Goal: Task Accomplishment & Management: Manage account settings

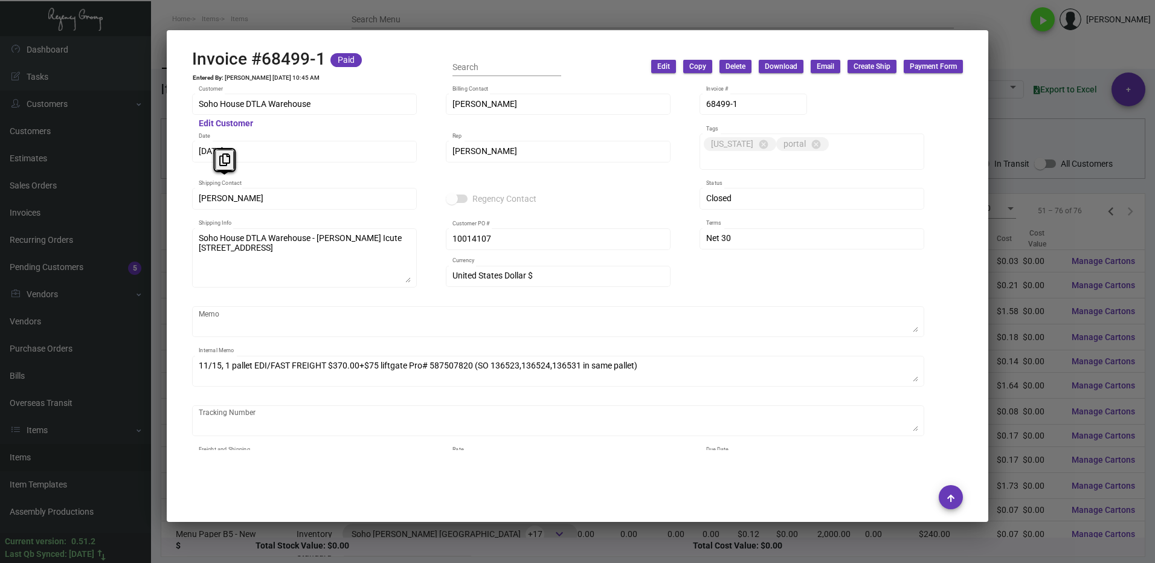
scroll to position [121, 0]
drag, startPoint x: 1020, startPoint y: 58, endPoint x: 892, endPoint y: 67, distance: 128.3
click at [1015, 57] on div at bounding box center [577, 281] width 1155 height 563
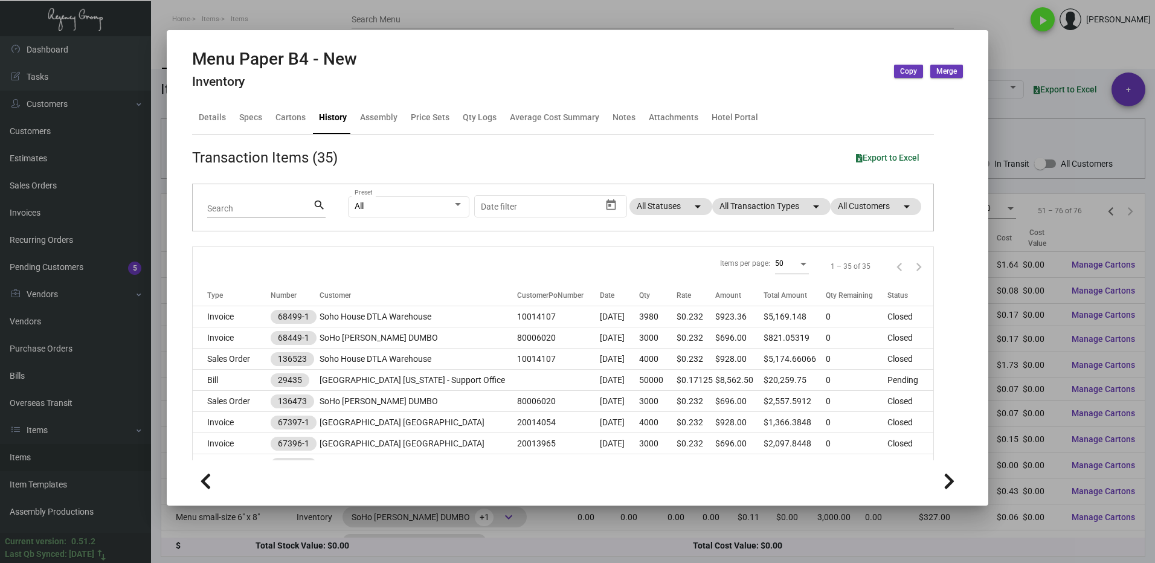
click at [1016, 46] on div at bounding box center [577, 281] width 1155 height 563
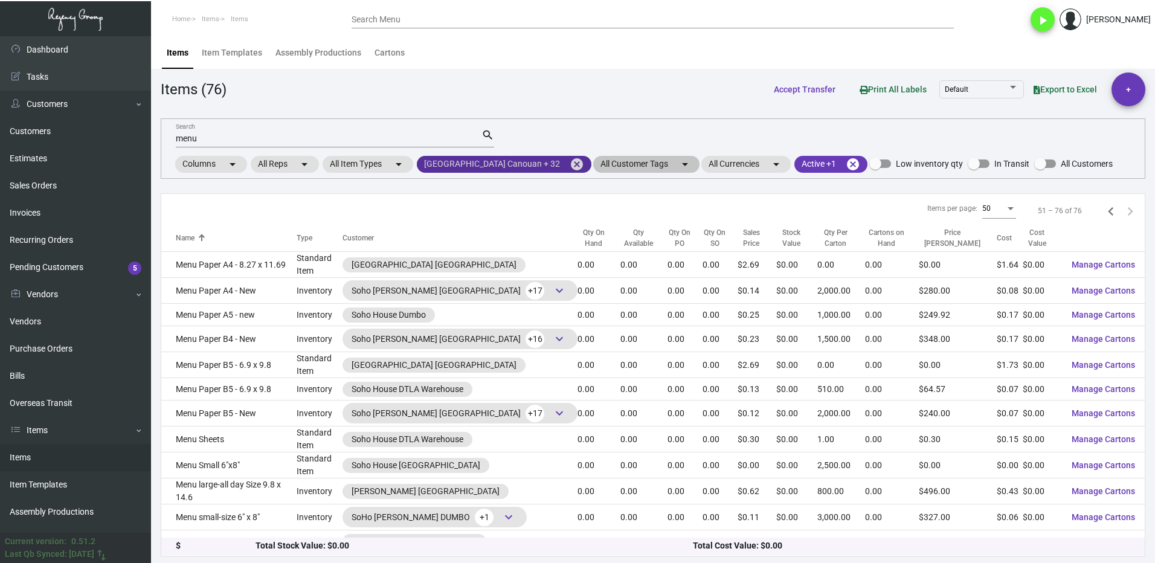
click at [571, 165] on mat-icon "cancel" at bounding box center [576, 164] width 14 height 14
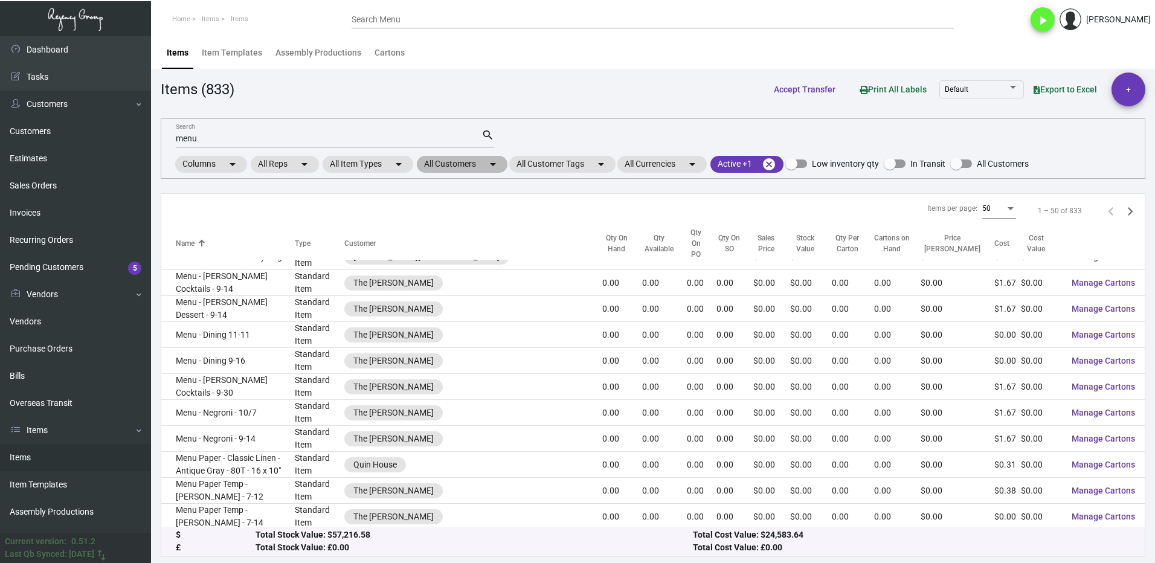
click at [437, 167] on mat-chip "All Customers arrow_drop_down" at bounding box center [462, 164] width 91 height 17
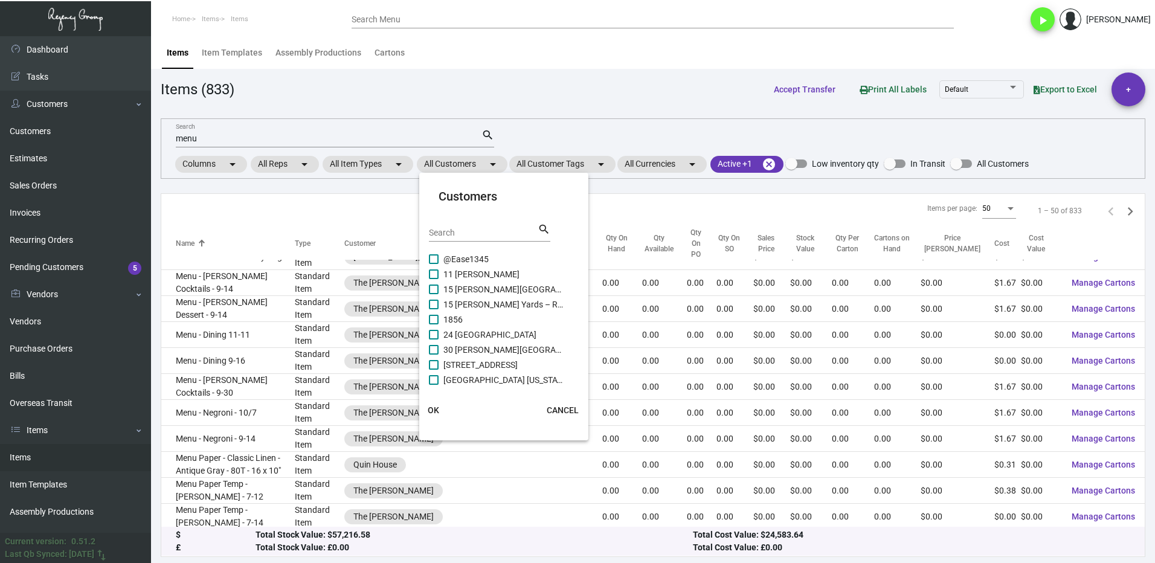
click at [450, 235] on input "Search" at bounding box center [483, 233] width 109 height 10
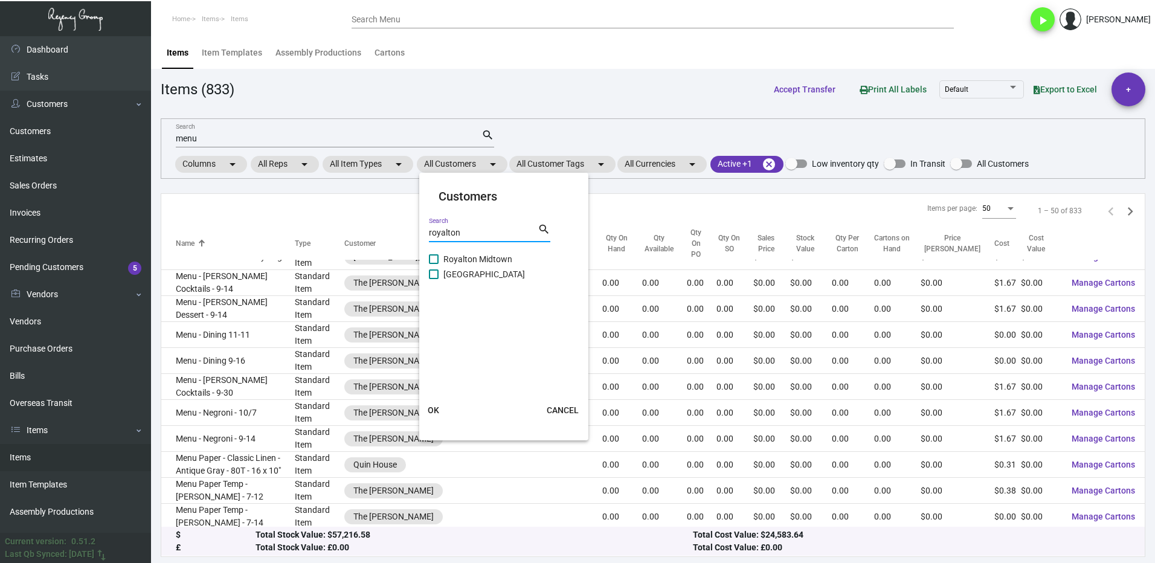
type input "royalton"
click at [446, 277] on span "[GEOGRAPHIC_DATA]" at bounding box center [503, 274] width 121 height 14
click at [434, 279] on input "[GEOGRAPHIC_DATA]" at bounding box center [433, 279] width 1 height 1
checkbox input "true"
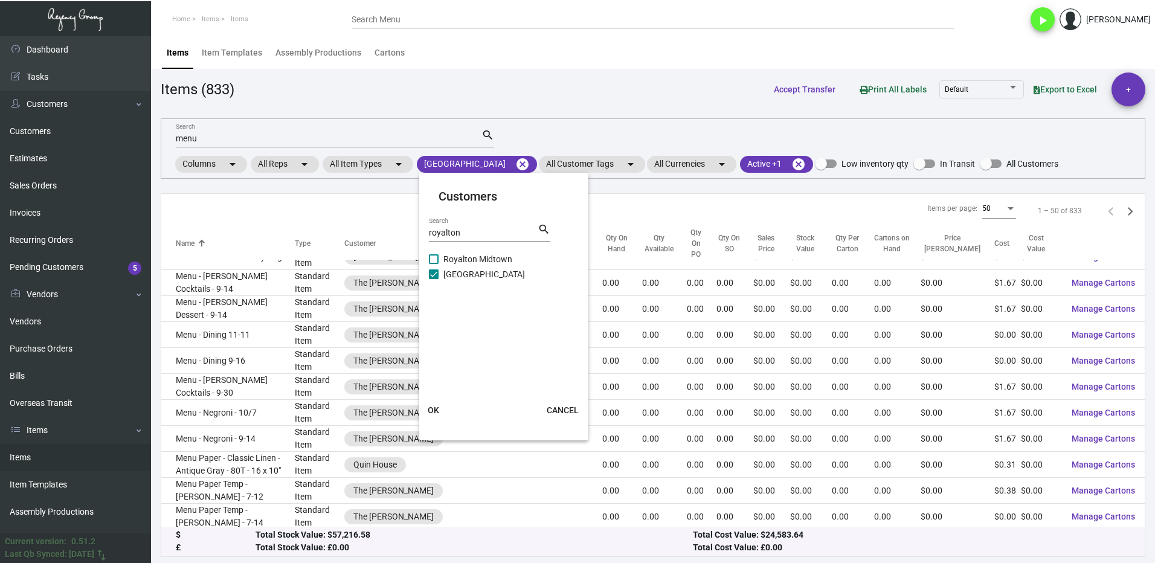
click at [432, 259] on span at bounding box center [434, 259] width 10 height 10
click at [433, 264] on input "Royalton Midtown" at bounding box center [433, 264] width 1 height 1
checkbox input "true"
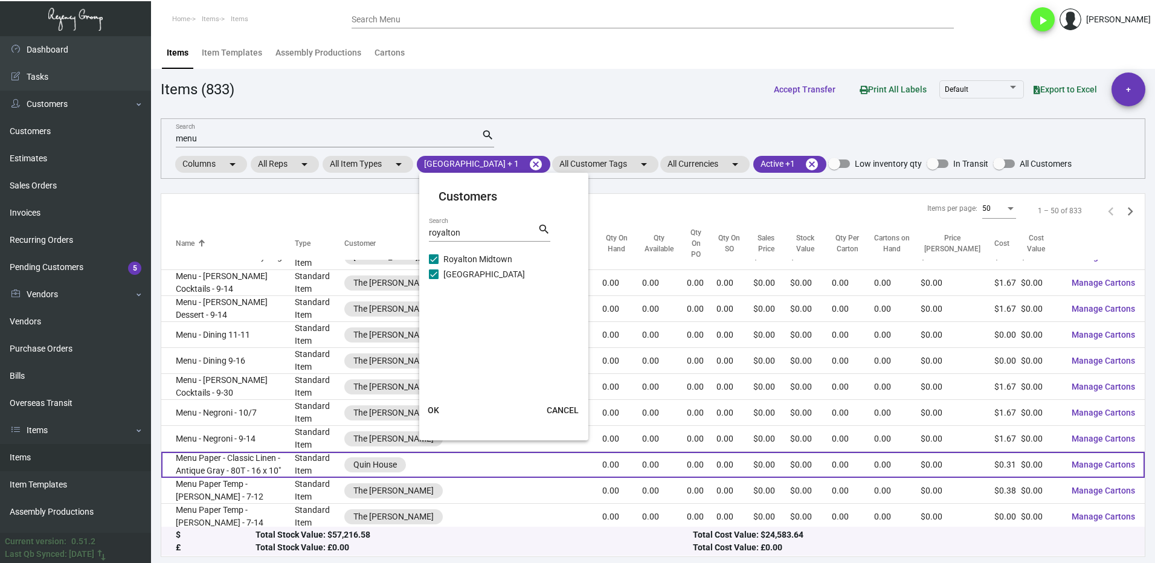
click at [439, 412] on button "OK" at bounding box center [433, 410] width 39 height 22
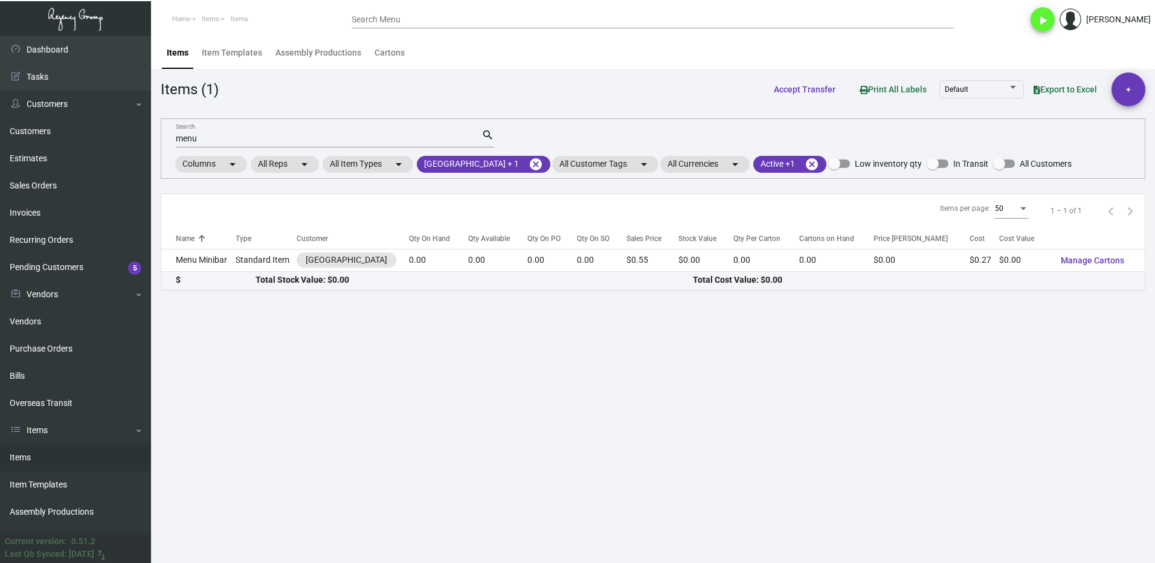
click at [214, 136] on input "menu" at bounding box center [329, 139] width 306 height 10
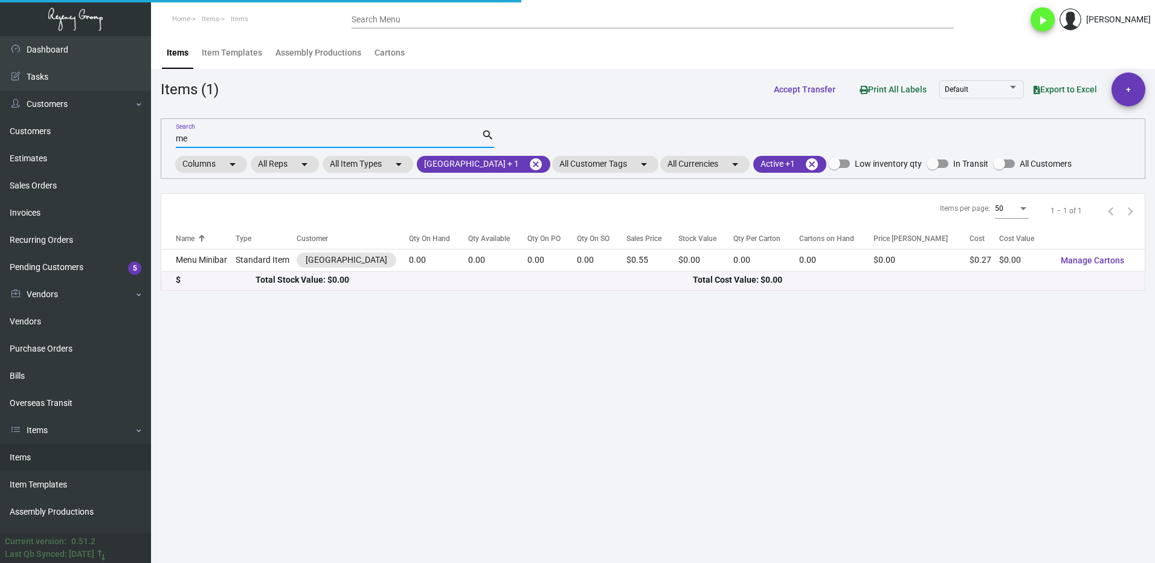
type input "m"
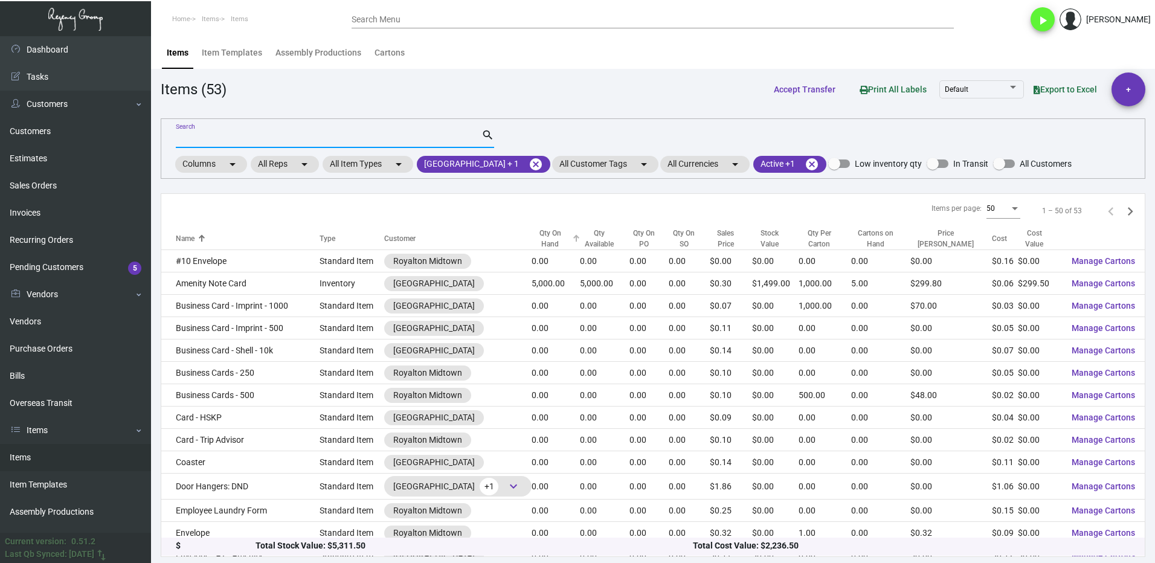
click at [553, 245] on div "Qty On Hand" at bounding box center [549, 239] width 37 height 22
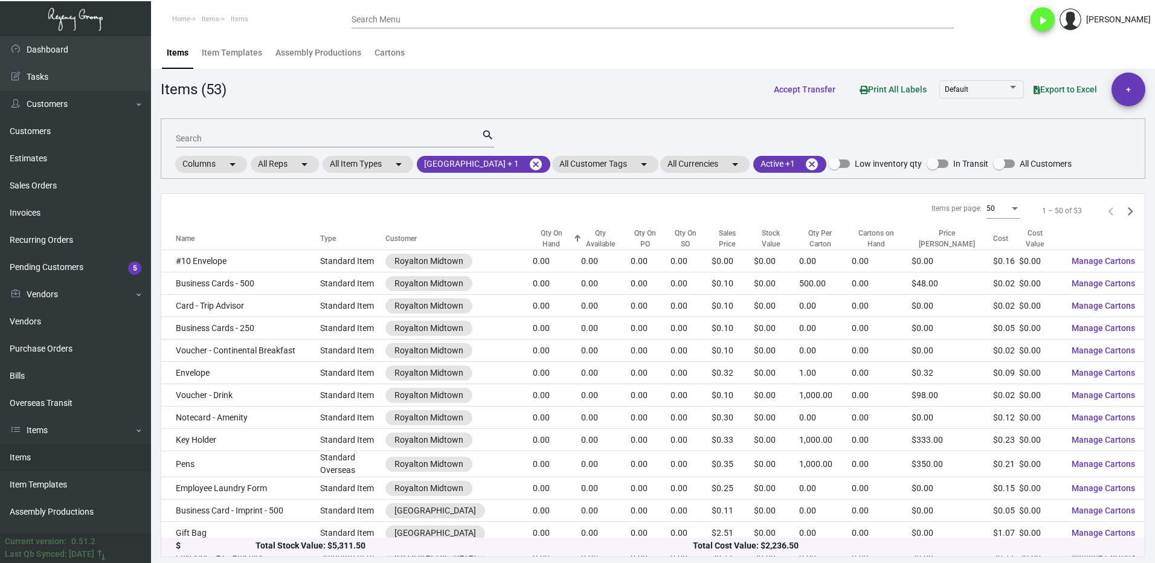
click at [558, 237] on div "Qty On Hand" at bounding box center [551, 239] width 37 height 22
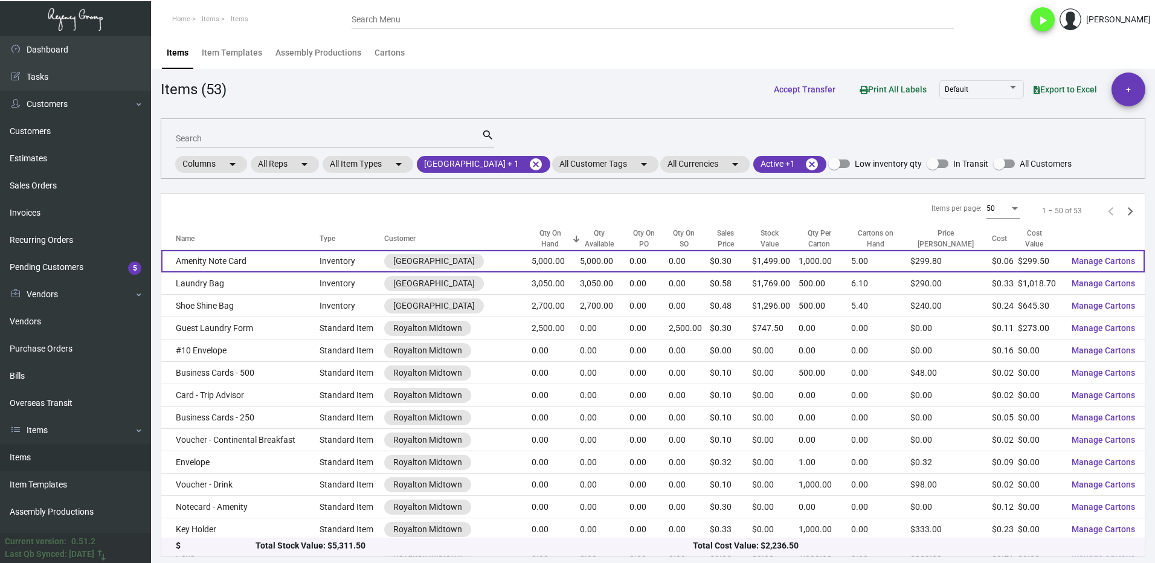
click at [267, 268] on td "Amenity Note Card" at bounding box center [240, 261] width 158 height 22
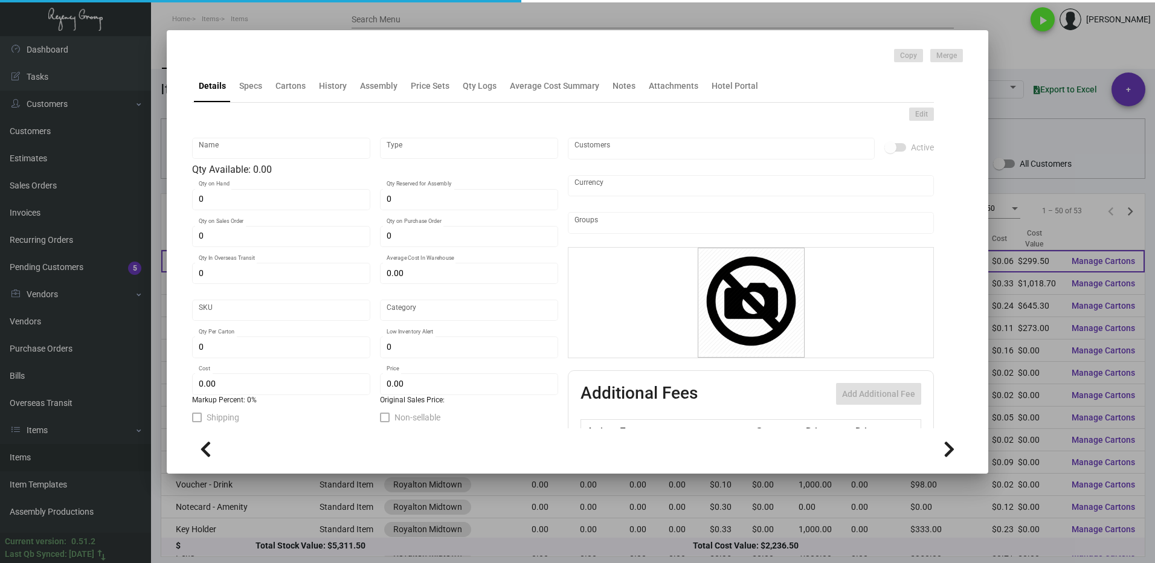
type input "Amenity Note Card"
type input "Inventory"
type input "5,000"
type input "$ 0.0599"
type input "Standard"
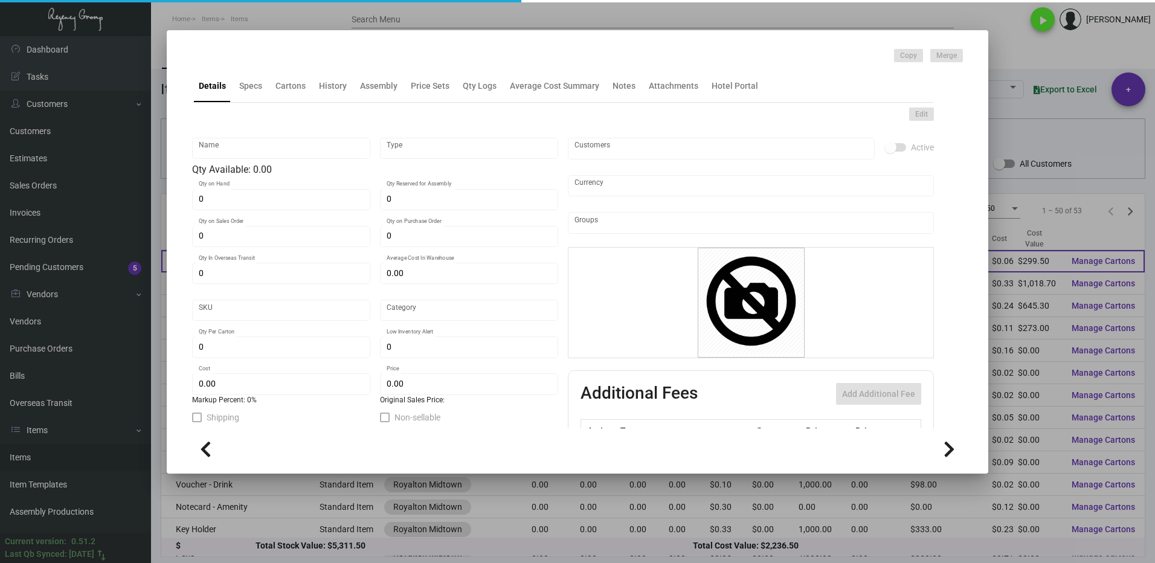
type input "1,000"
type input "$ 0.0599"
type input "$ 0.2998"
checkbox input "true"
type input "United States Dollar $"
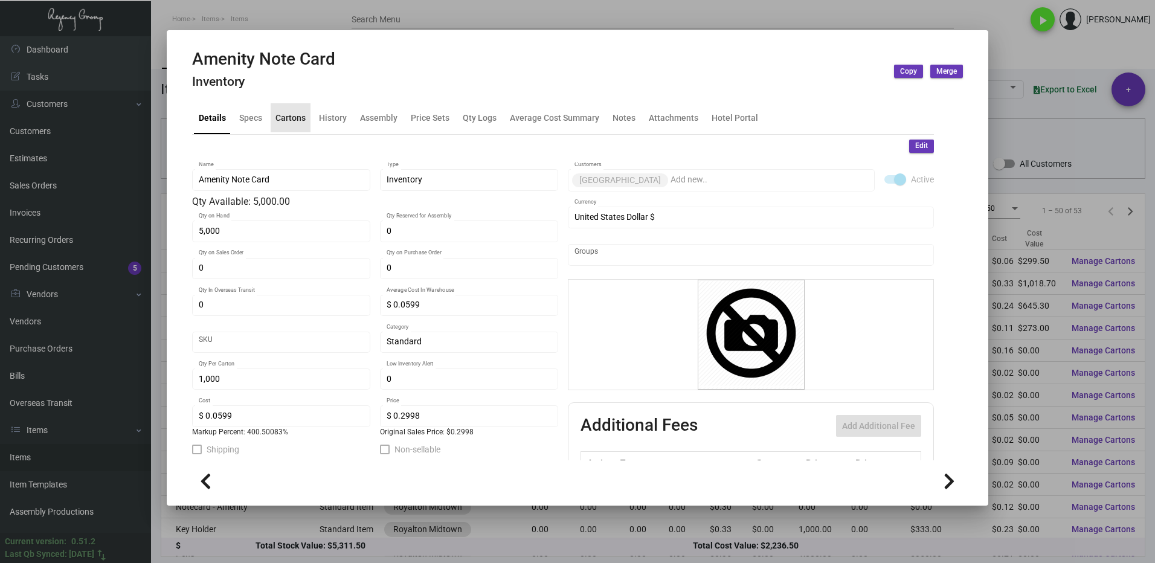
click at [292, 125] on div "Cartons" at bounding box center [291, 117] width 40 height 29
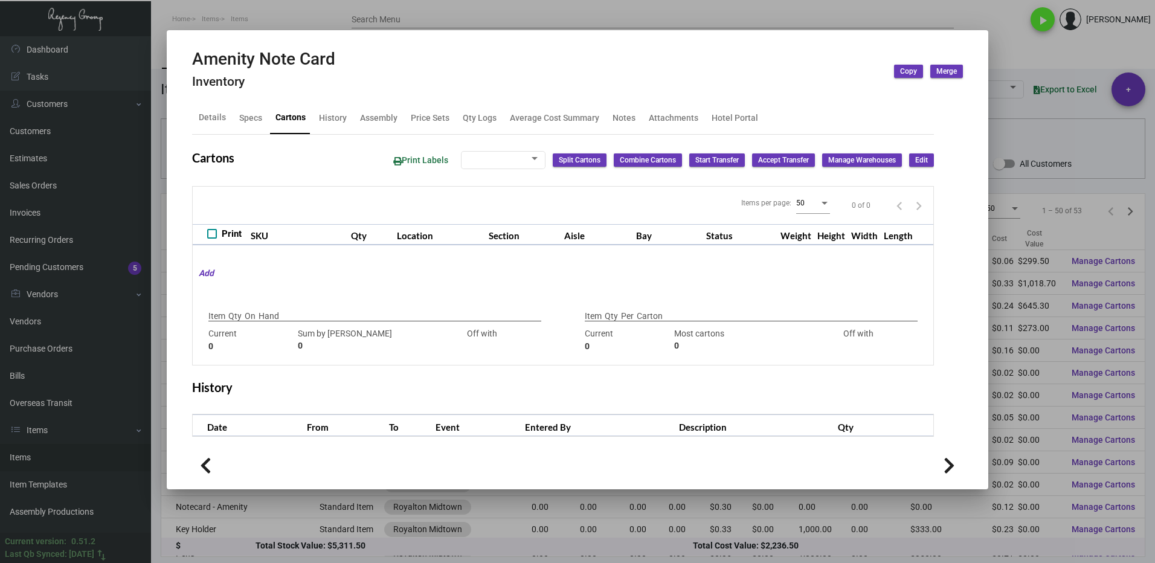
click at [292, 125] on div "Cartons" at bounding box center [291, 117] width 40 height 29
type input "5,000"
type input "5000"
type input "0"
type input "1,000"
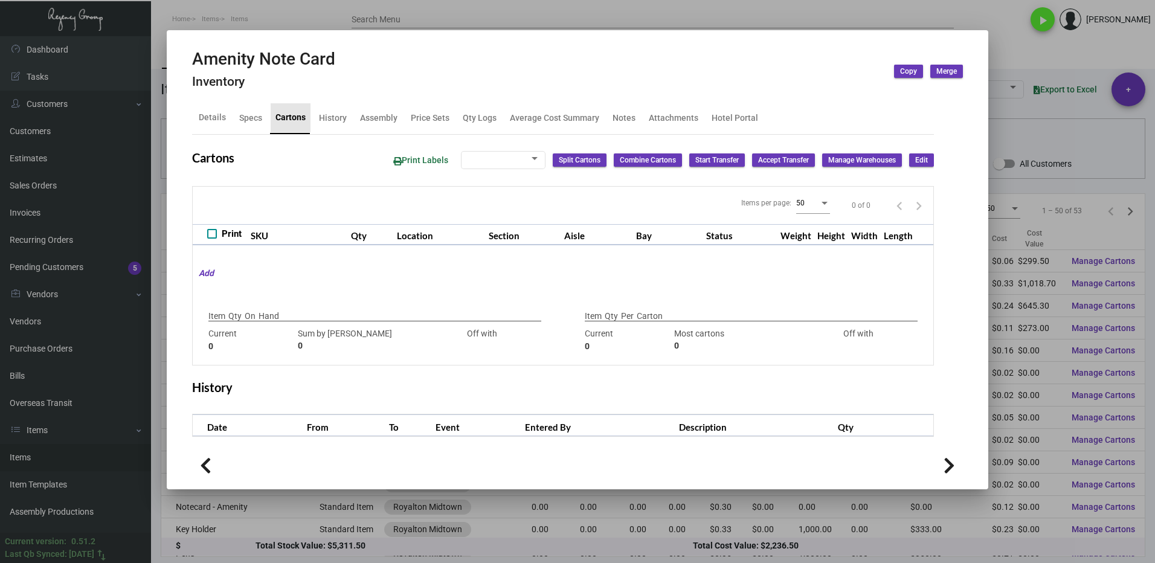
type input "3000"
type input "-2000"
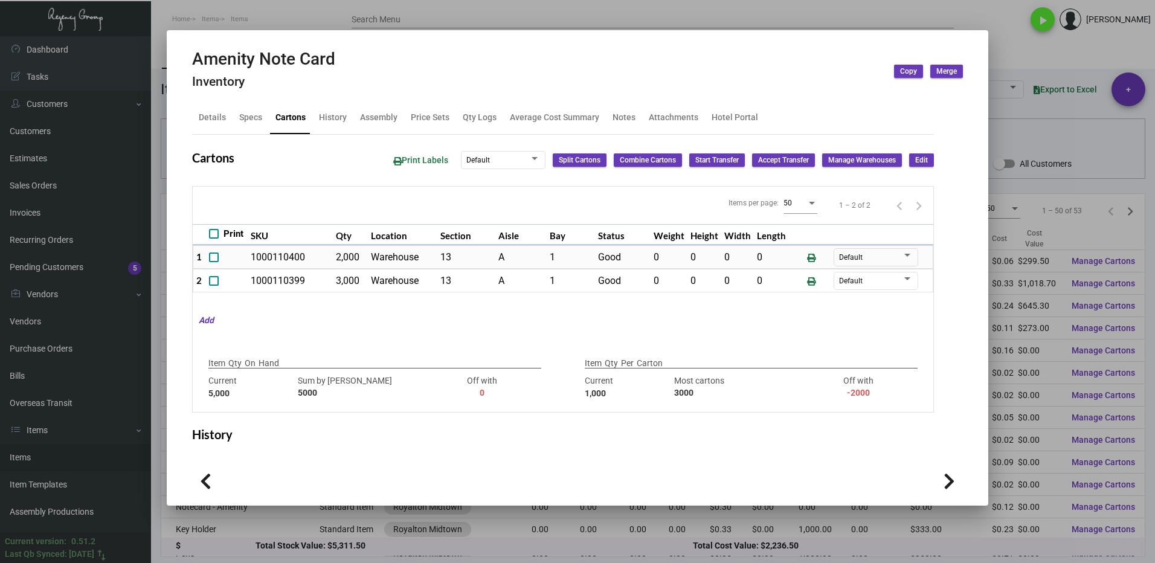
click at [1007, 56] on div at bounding box center [577, 281] width 1155 height 563
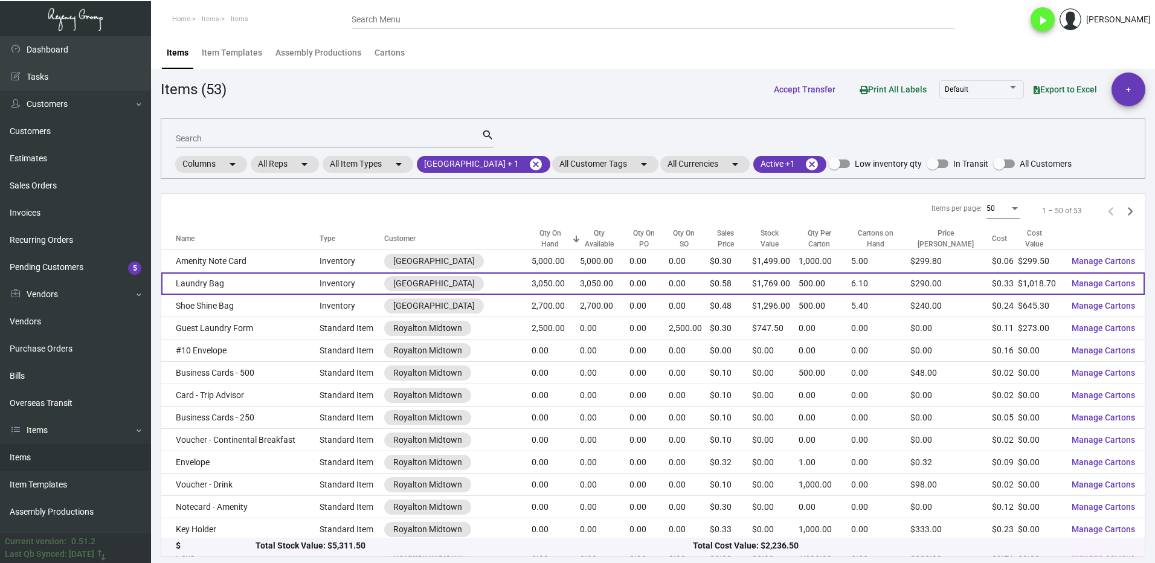
click at [245, 290] on td "Laundry Bag" at bounding box center [240, 283] width 158 height 22
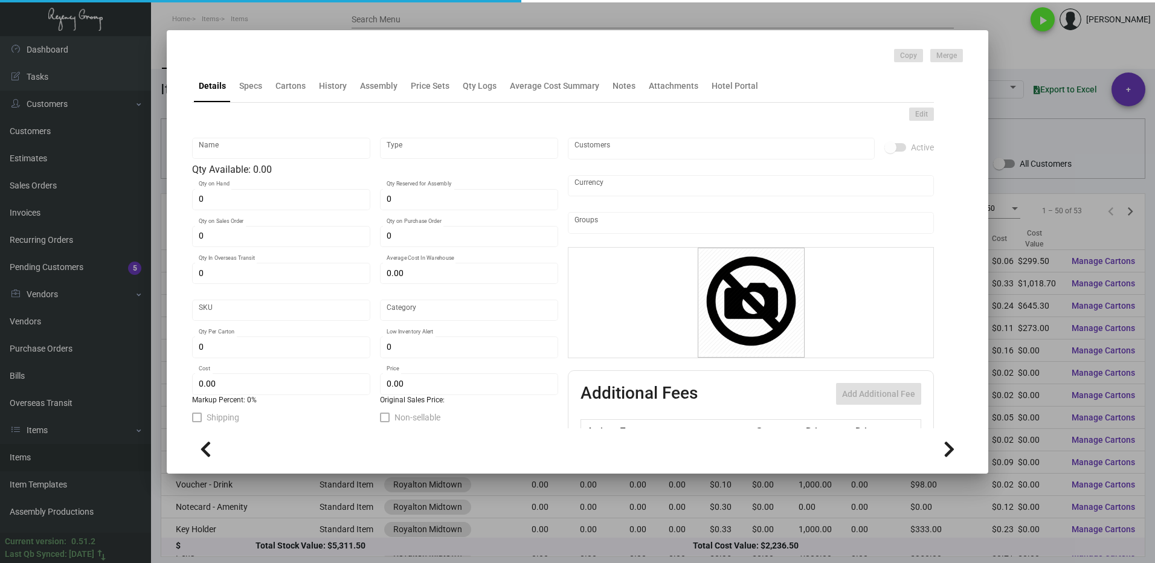
type input "Laundry Bag"
type input "Inventory"
type input "3,050"
type input "$ 0.00"
type input "902-Laundry Bag-13"
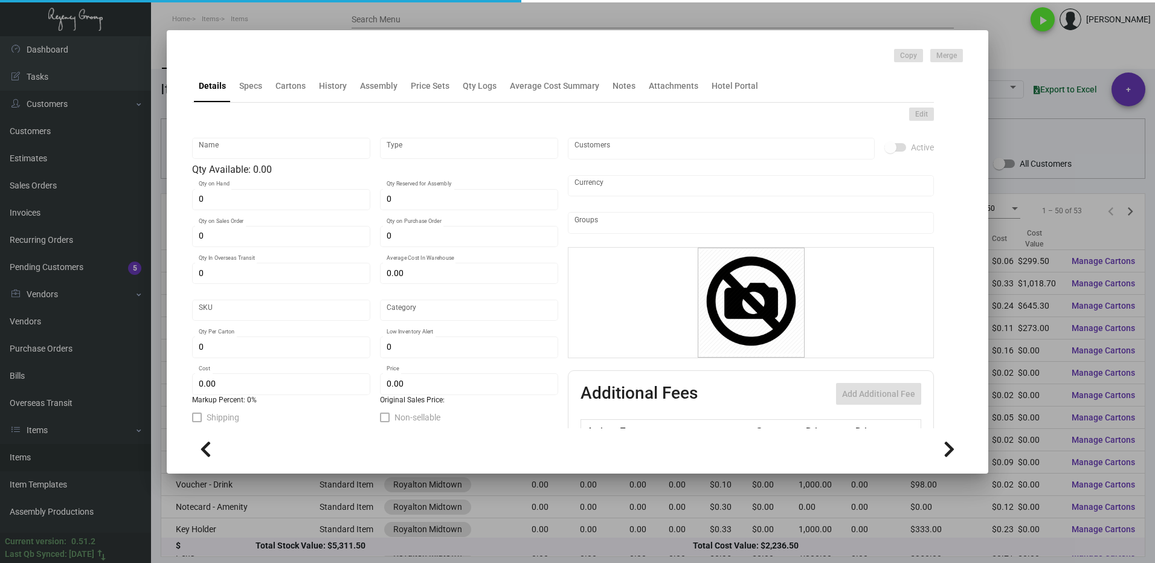
type input "Standard"
type input "500"
type input "$ 0.334"
type input "$ 0.58"
checkbox input "true"
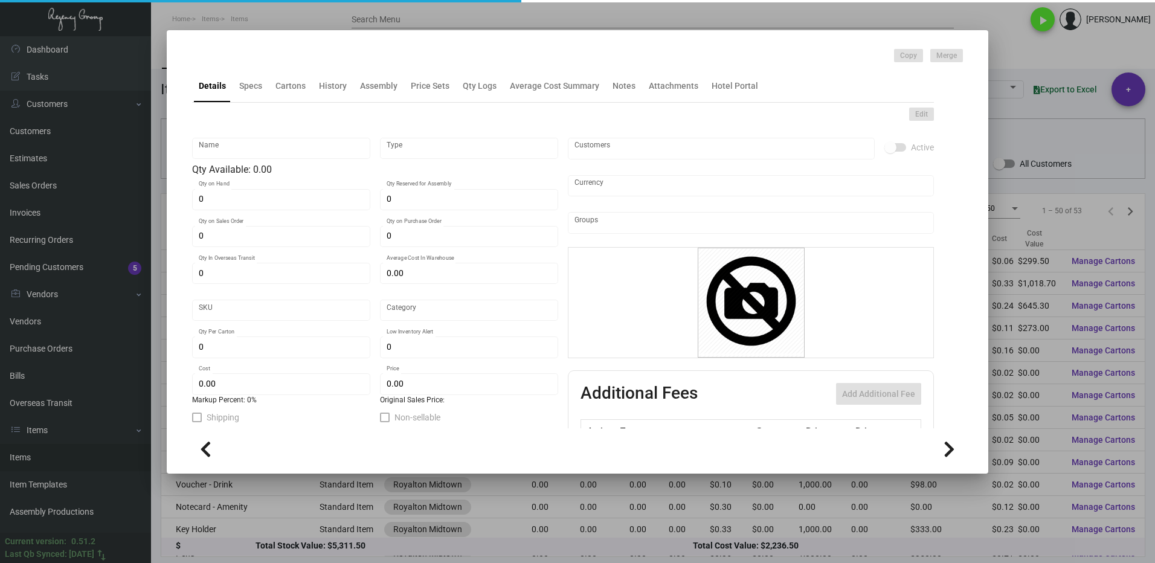
checkbox input "true"
type input "United States Dollar $"
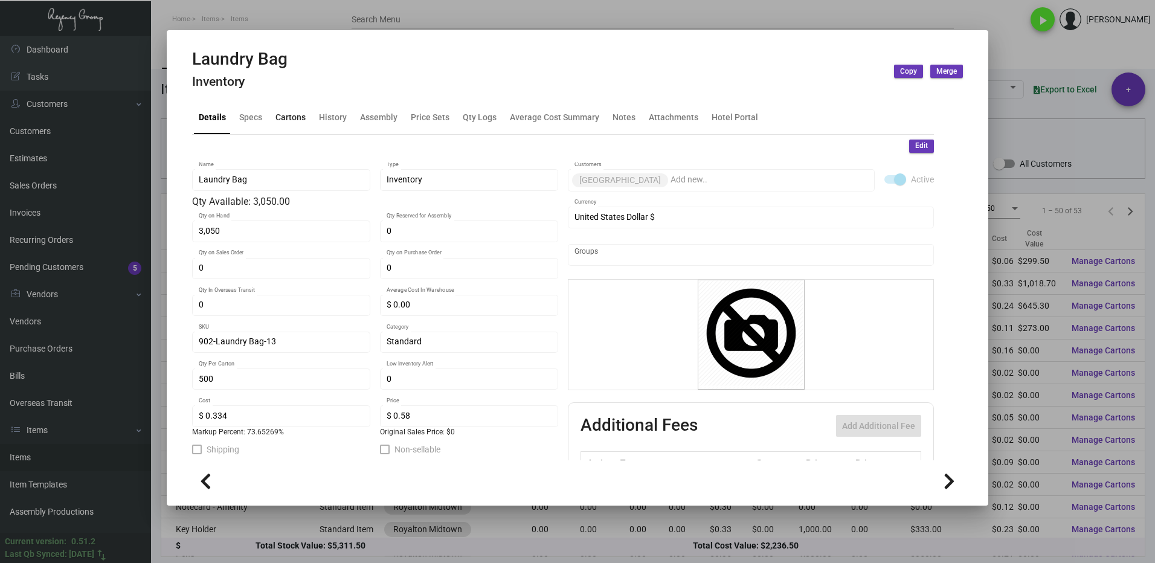
click at [292, 121] on div "Cartons" at bounding box center [290, 117] width 30 height 13
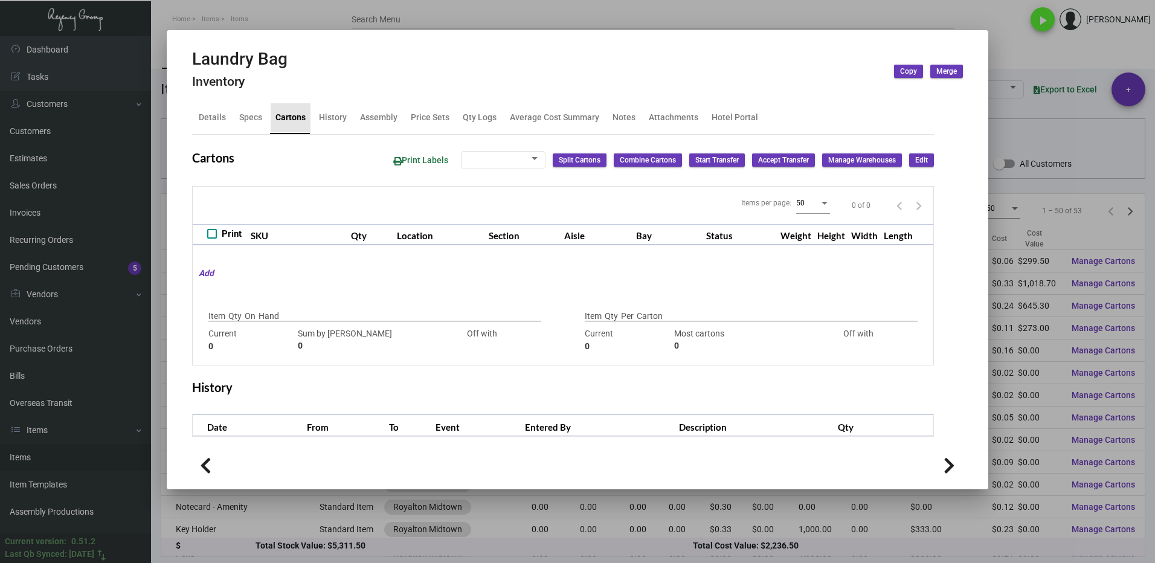
type input "3,050"
type input "3050"
type input "0"
type input "500"
type input "550"
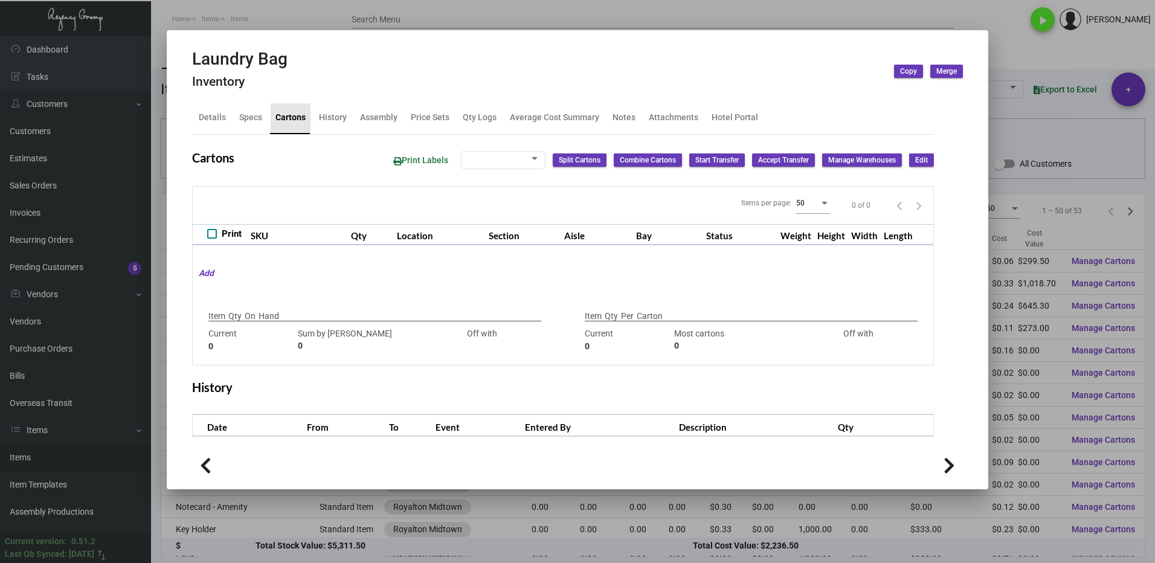
type input "-50"
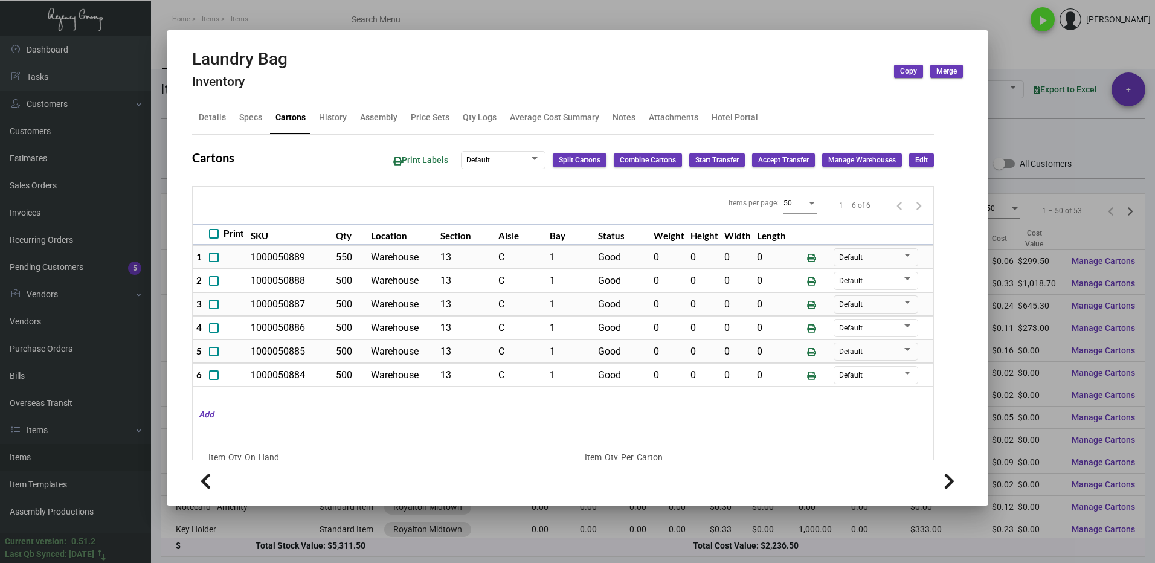
click at [1002, 48] on div at bounding box center [577, 281] width 1155 height 563
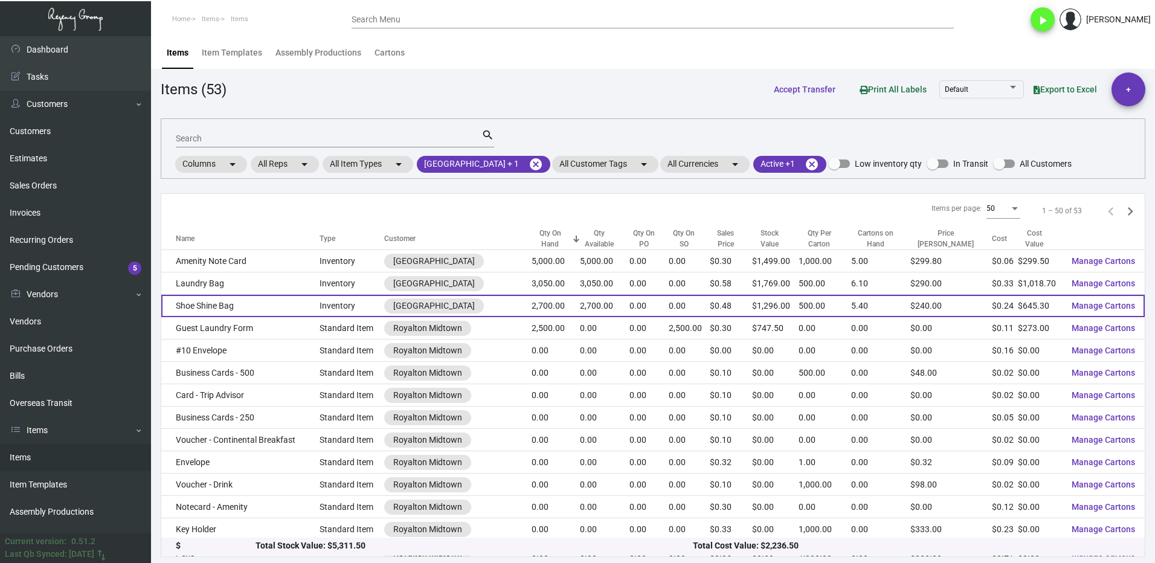
click at [252, 307] on td "Shoe Shine Bag" at bounding box center [240, 306] width 158 height 22
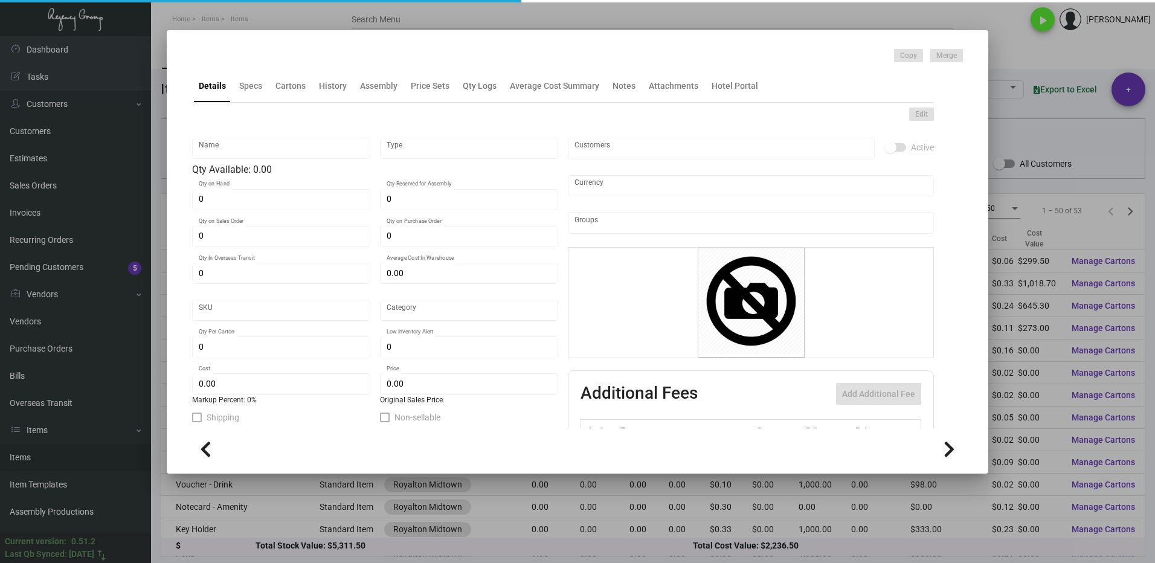
type input "Shoe Shine Bag"
type input "Inventory"
type input "2,700"
type input "$ 0.00"
type input "902-Garment Bag-39"
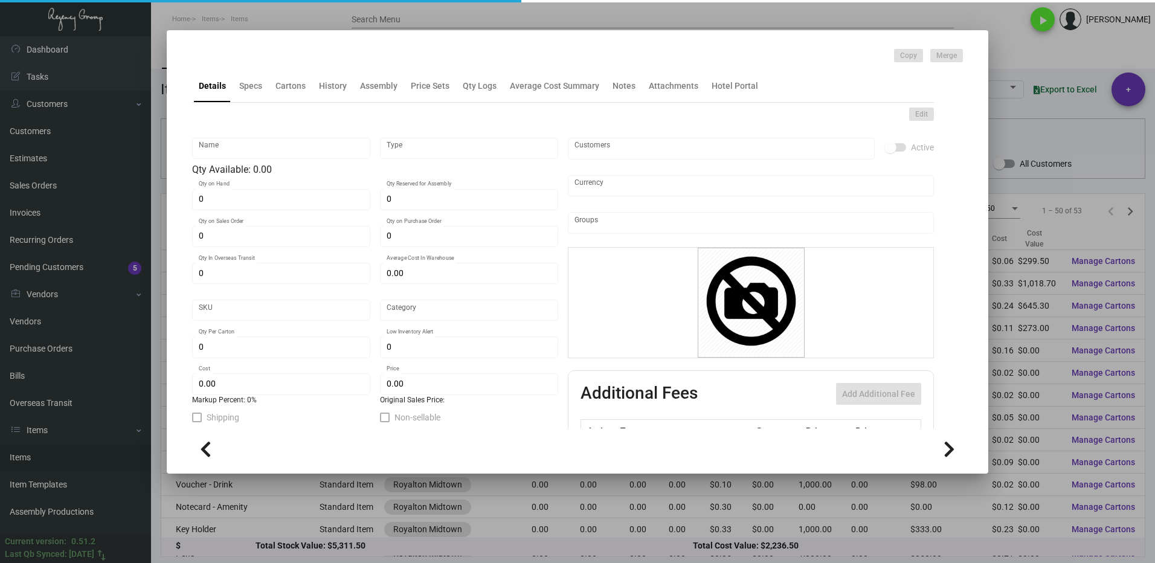
type input "Standard"
type input "500"
type input "$ 0.239"
type input "$ 0.48"
checkbox input "true"
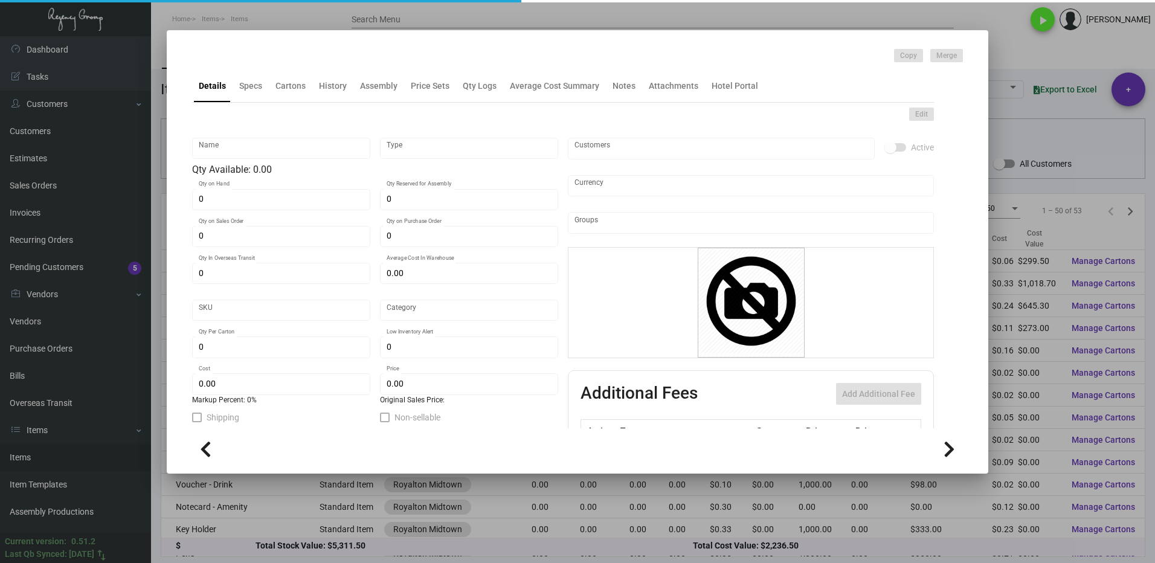
checkbox input "true"
type input "United States Dollar $"
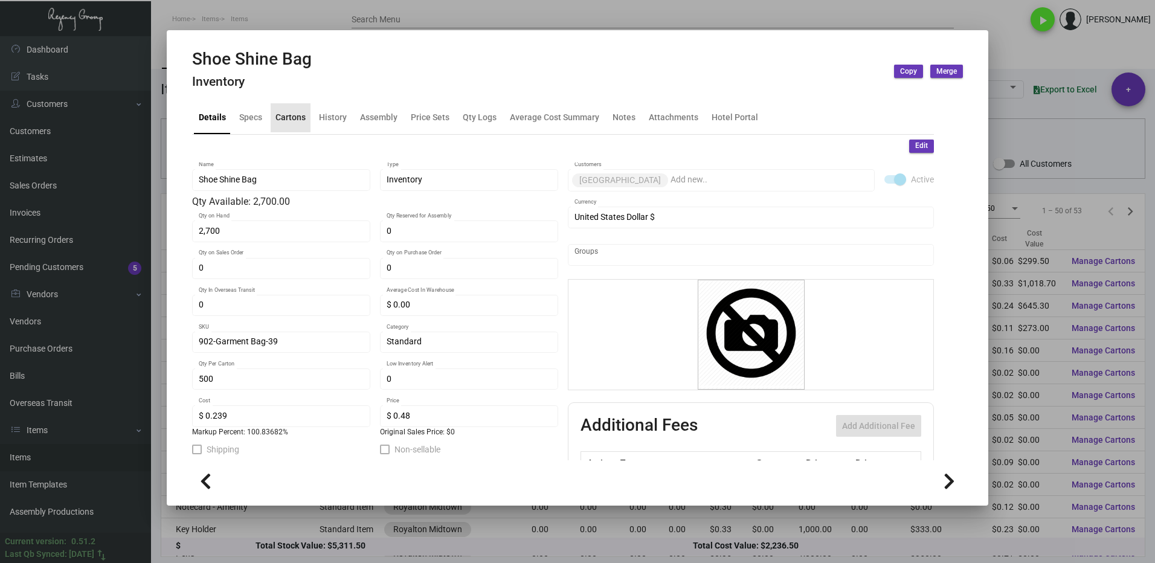
click at [284, 117] on div "Cartons" at bounding box center [290, 117] width 30 height 13
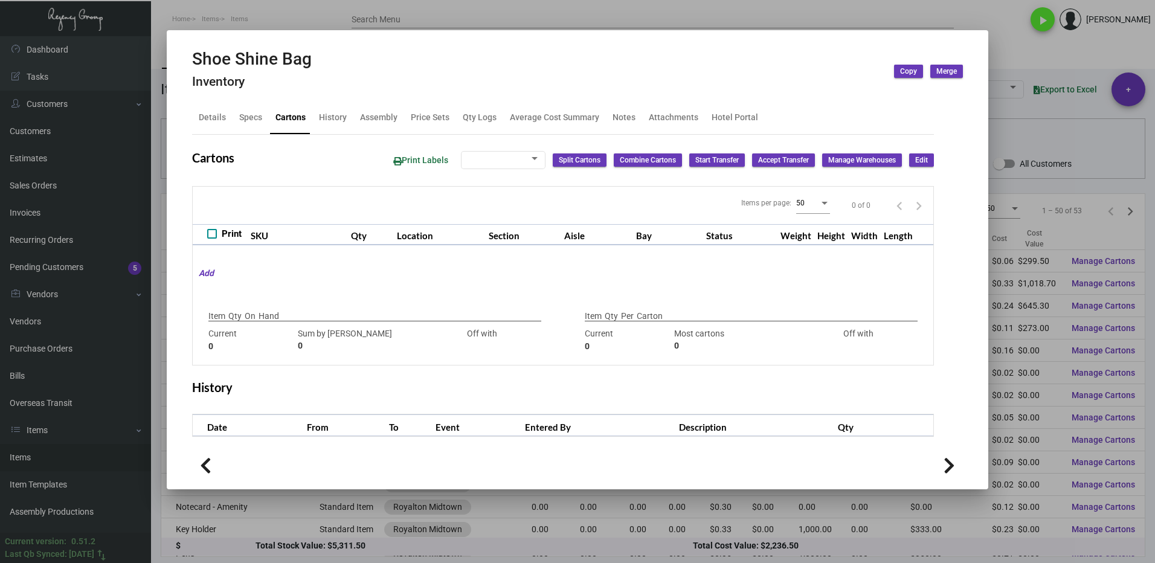
type input "2,700"
type input "2700"
type input "0"
type input "500"
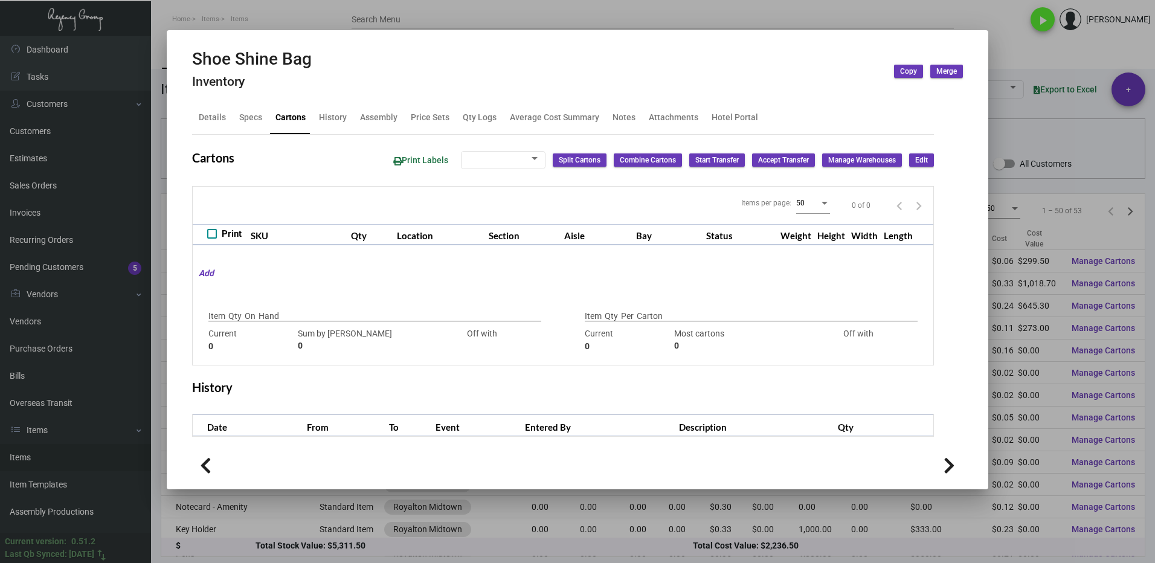
type input "0"
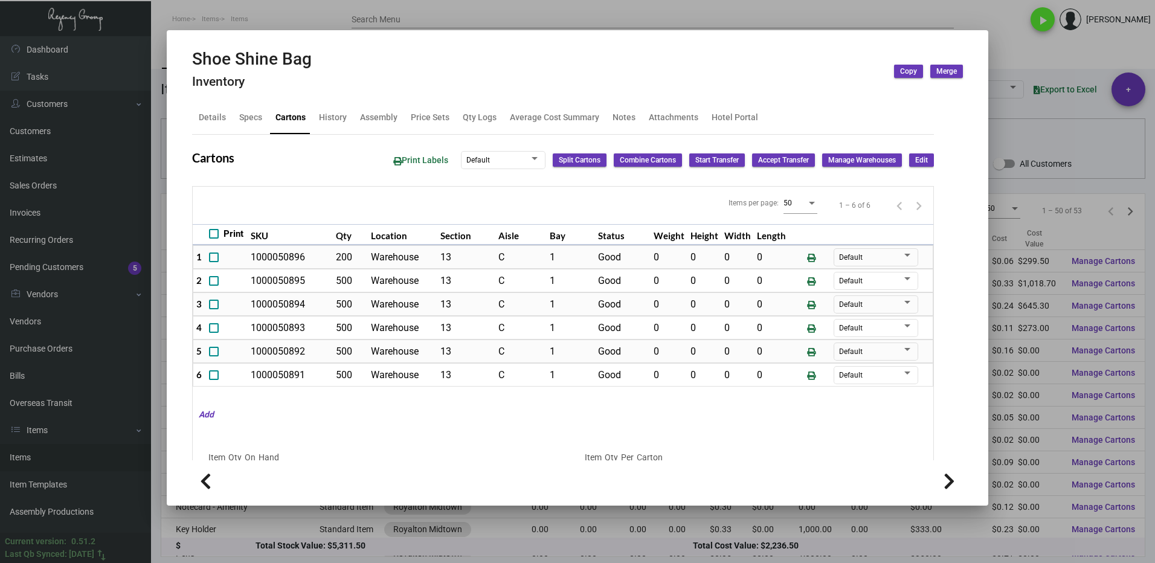
click at [1011, 51] on div at bounding box center [577, 281] width 1155 height 563
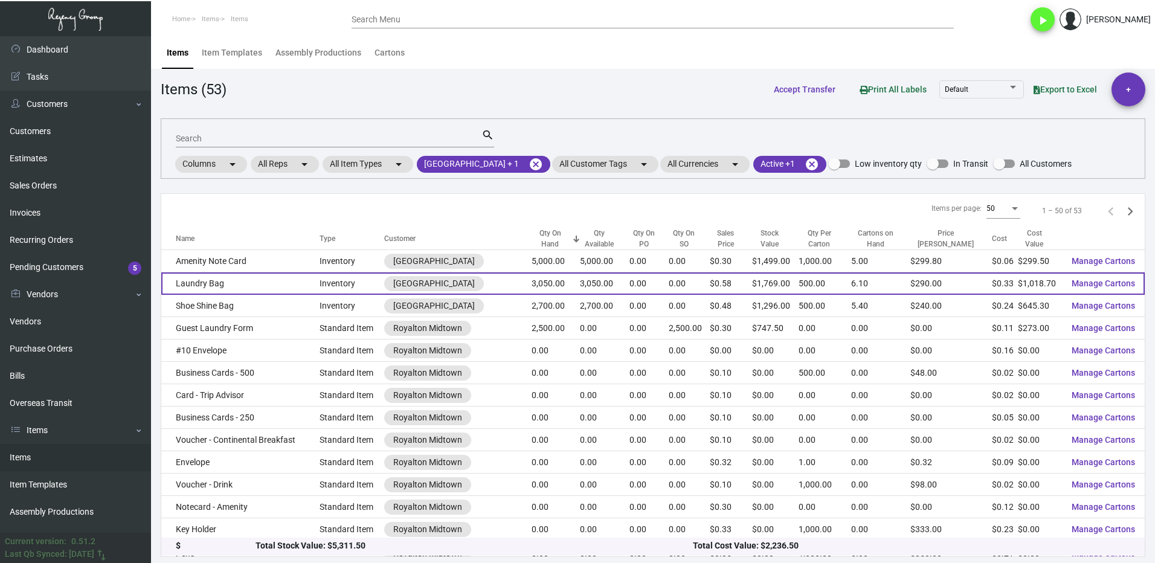
click at [248, 285] on td "Laundry Bag" at bounding box center [240, 283] width 158 height 22
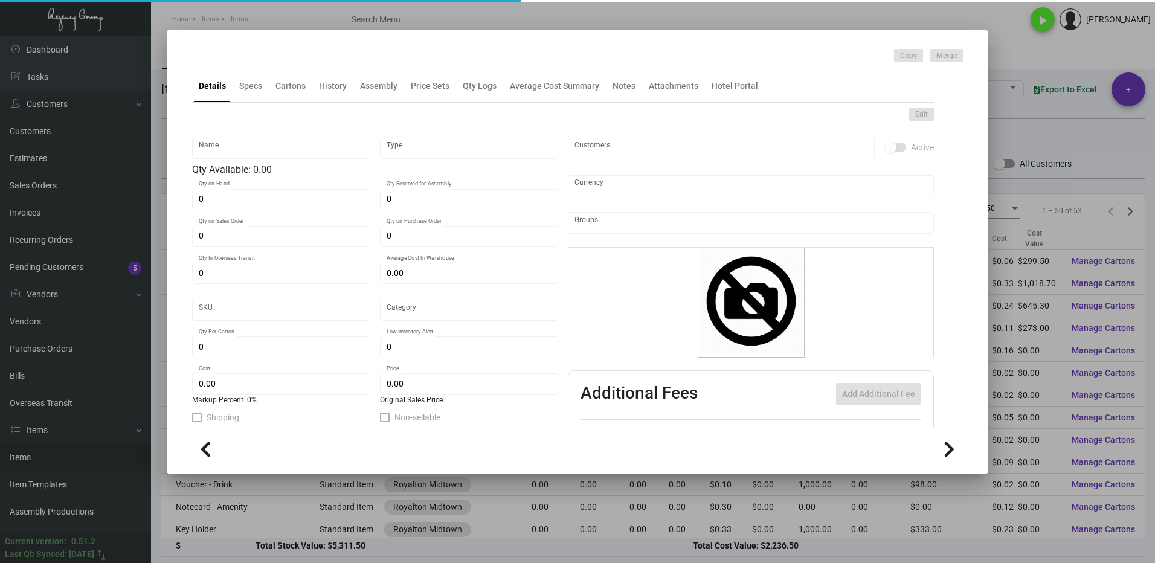
type input "Laundry Bag"
type input "Inventory"
type input "3,050"
type input "$ 0.00"
type input "902-Laundry Bag-13"
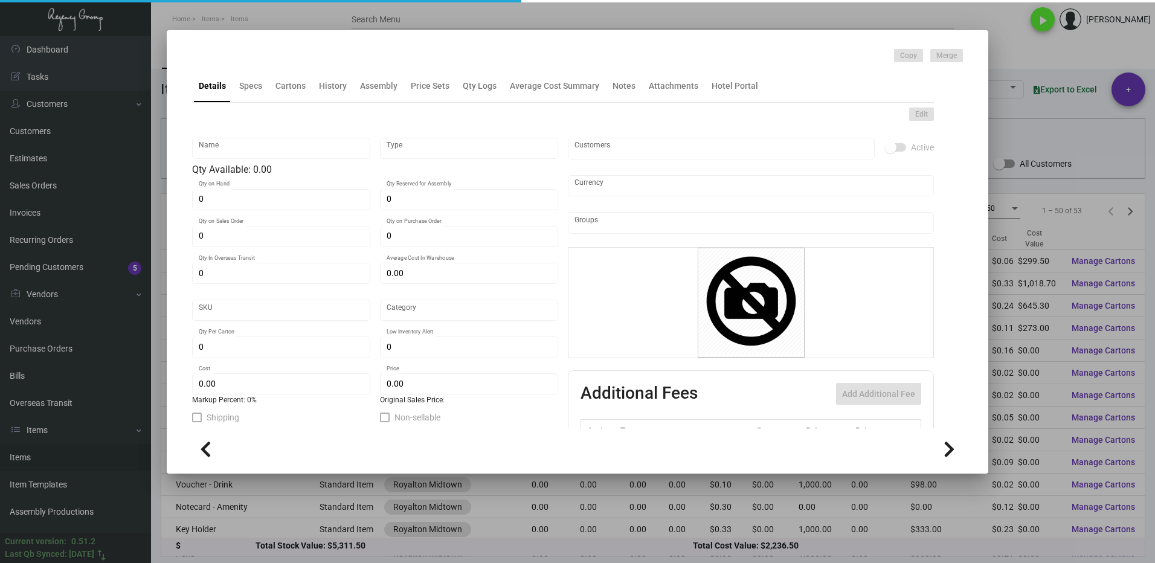
type input "Standard"
type input "500"
type input "$ 0.334"
type input "$ 0.58"
checkbox input "true"
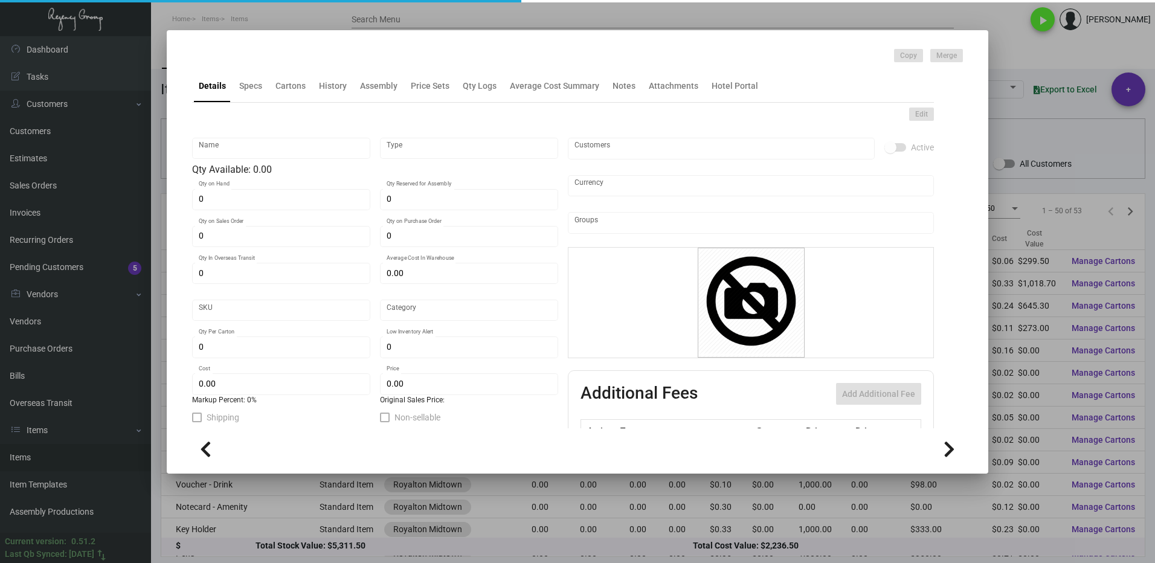
checkbox input "true"
type input "United States Dollar $"
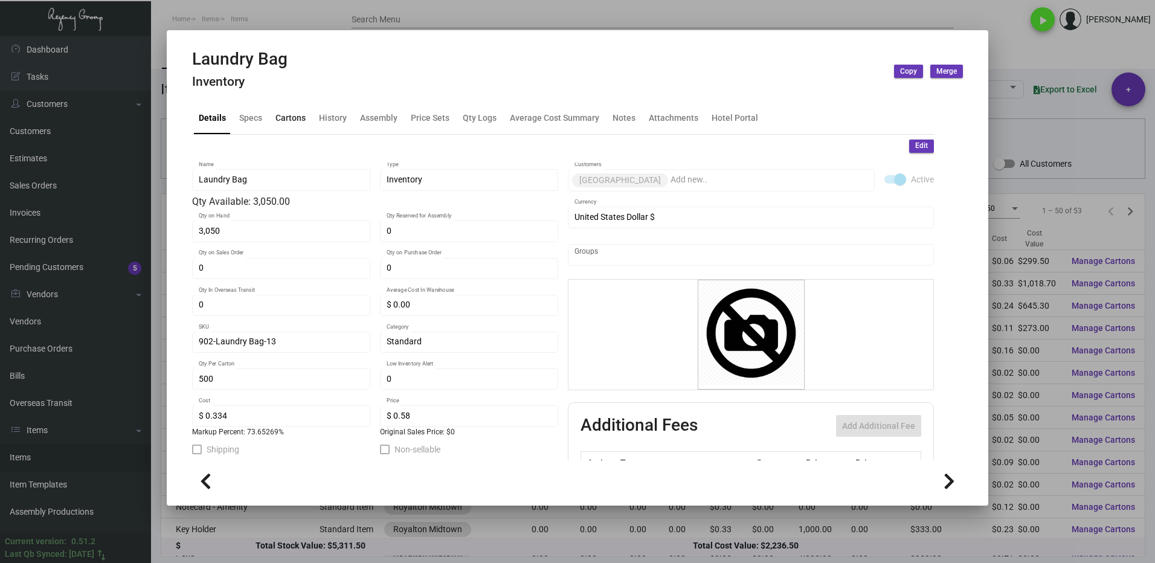
click at [291, 120] on div "Cartons" at bounding box center [290, 117] width 30 height 13
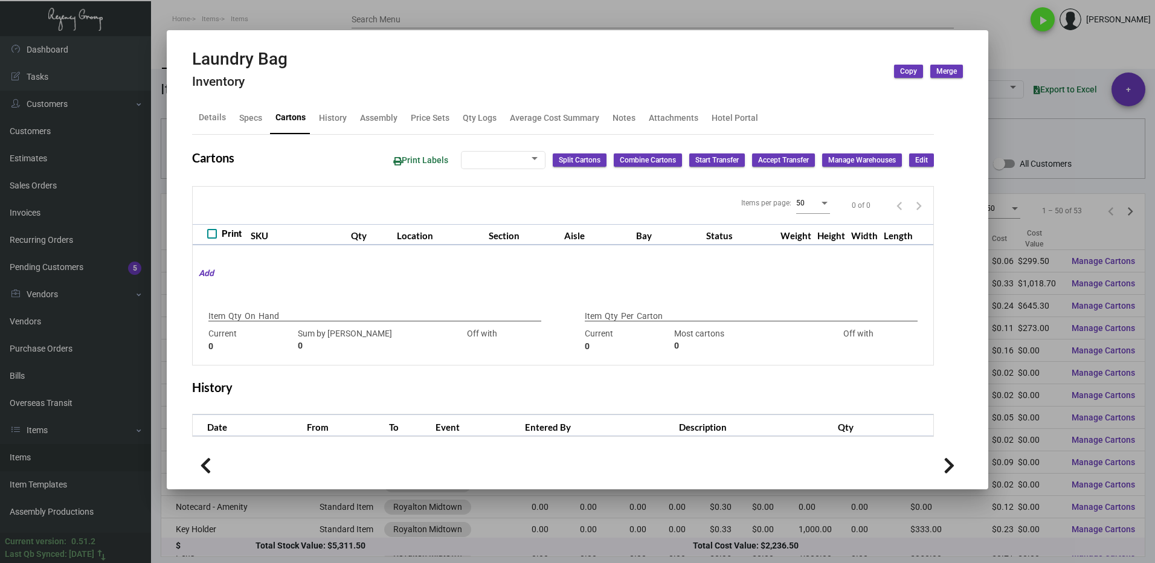
type input "3,050"
type input "3050"
type input "0"
type input "500"
type input "550"
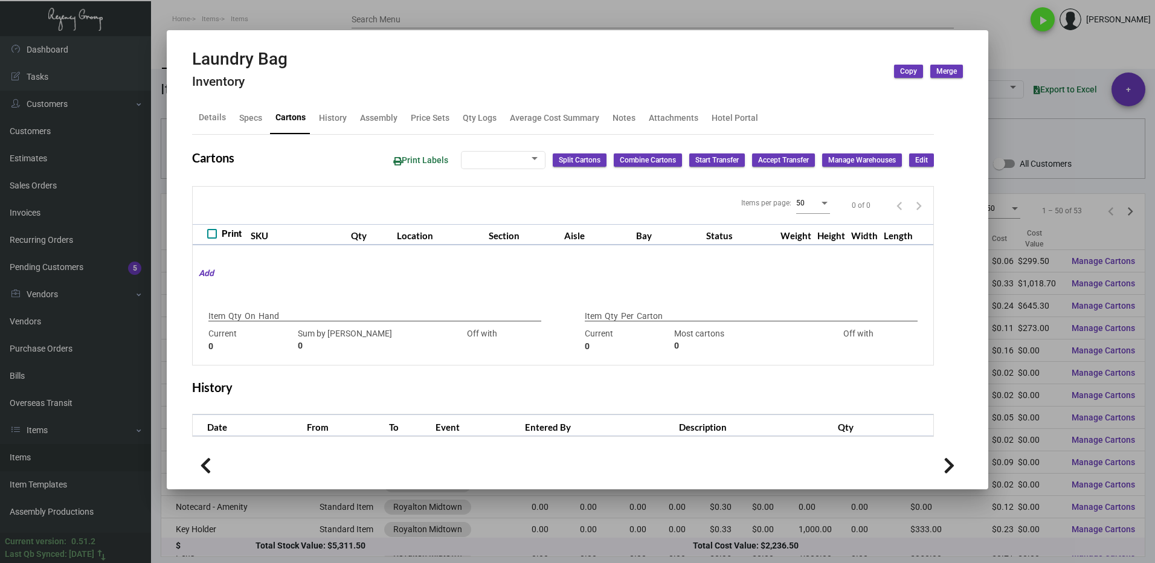
type input "-50"
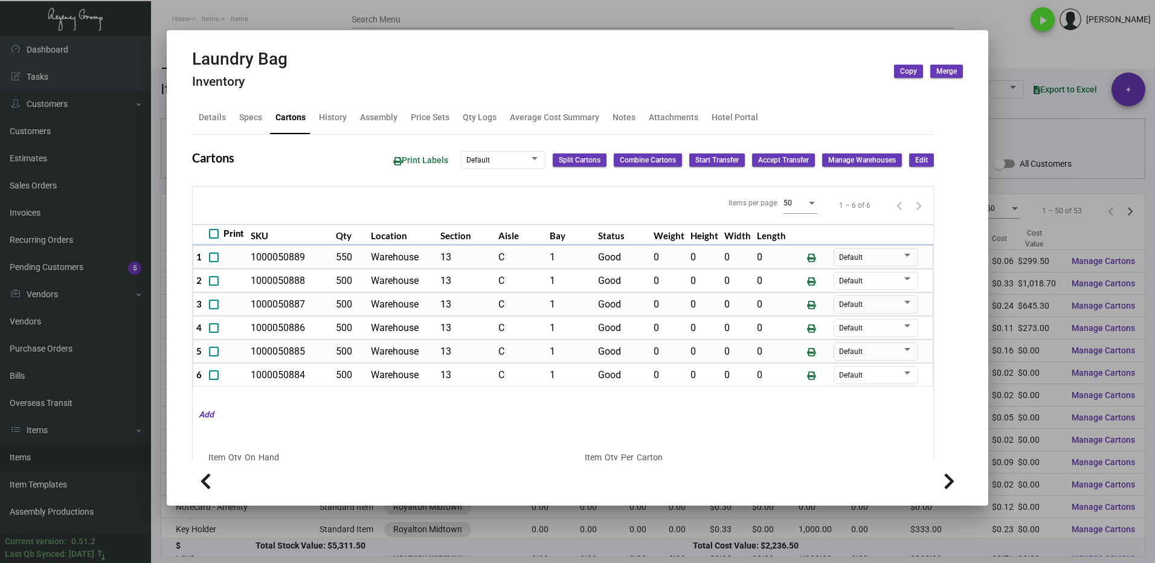
click at [1005, 57] on div at bounding box center [577, 281] width 1155 height 563
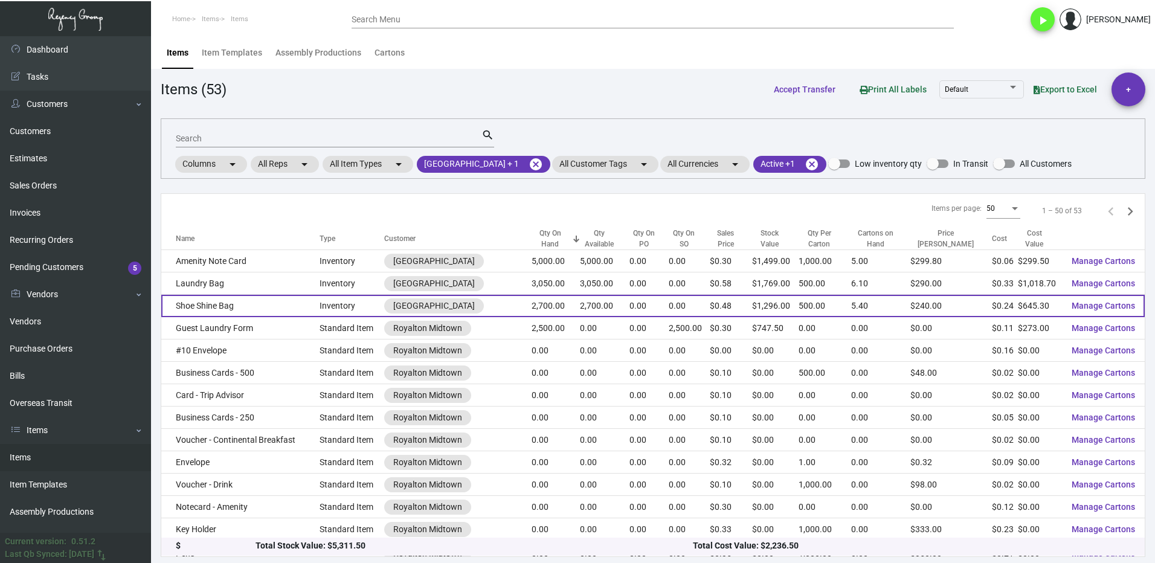
click at [258, 307] on td "Shoe Shine Bag" at bounding box center [240, 306] width 158 height 22
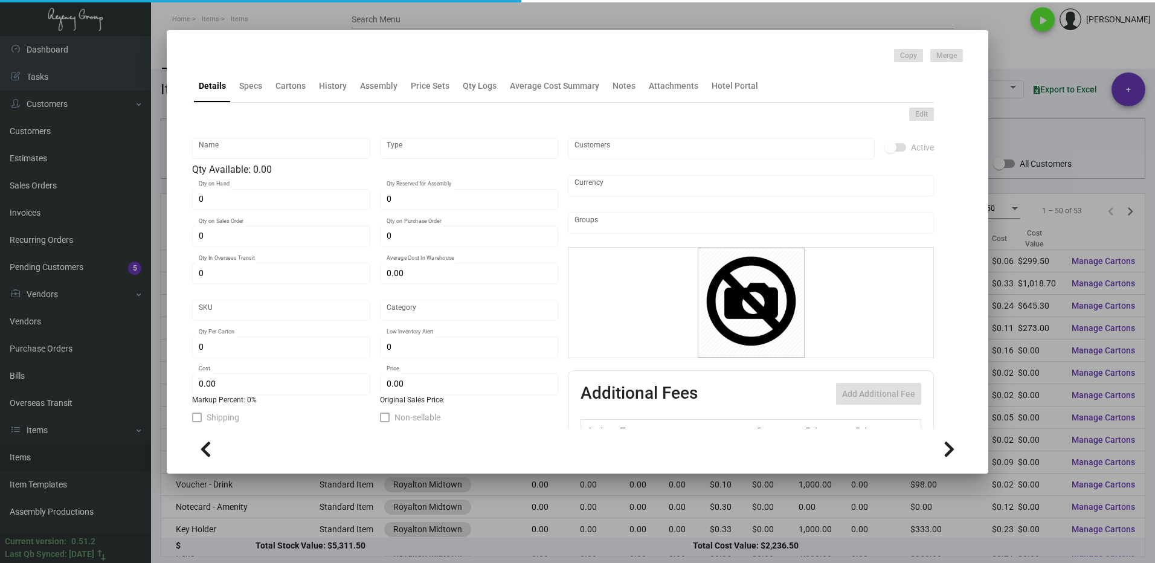
type input "Shoe Shine Bag"
type input "Inventory"
type input "2,700"
type input "$ 0.00"
type input "902-Garment Bag-39"
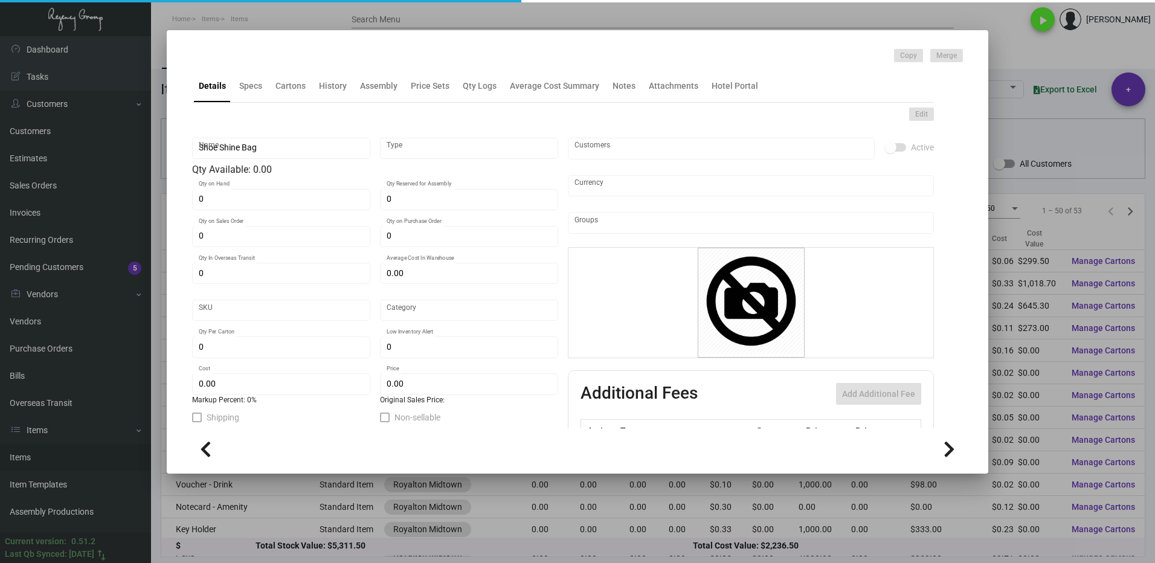
type input "Standard"
type input "500"
type input "$ 0.239"
type input "$ 0.48"
checkbox input "true"
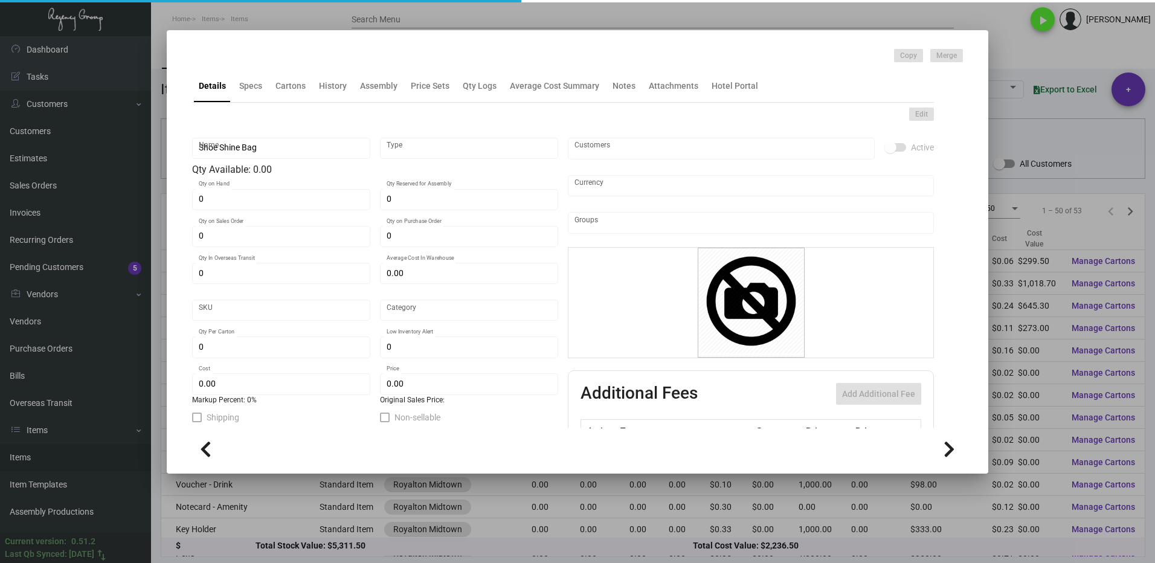
checkbox input "true"
type input "United States Dollar $"
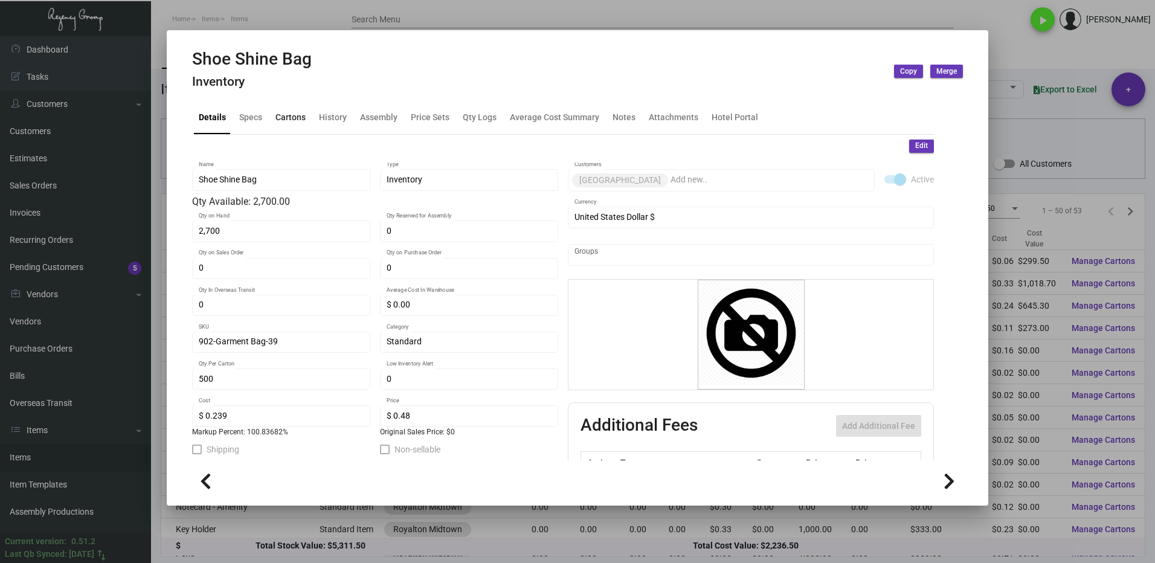
click at [288, 127] on div "Cartons" at bounding box center [291, 117] width 40 height 29
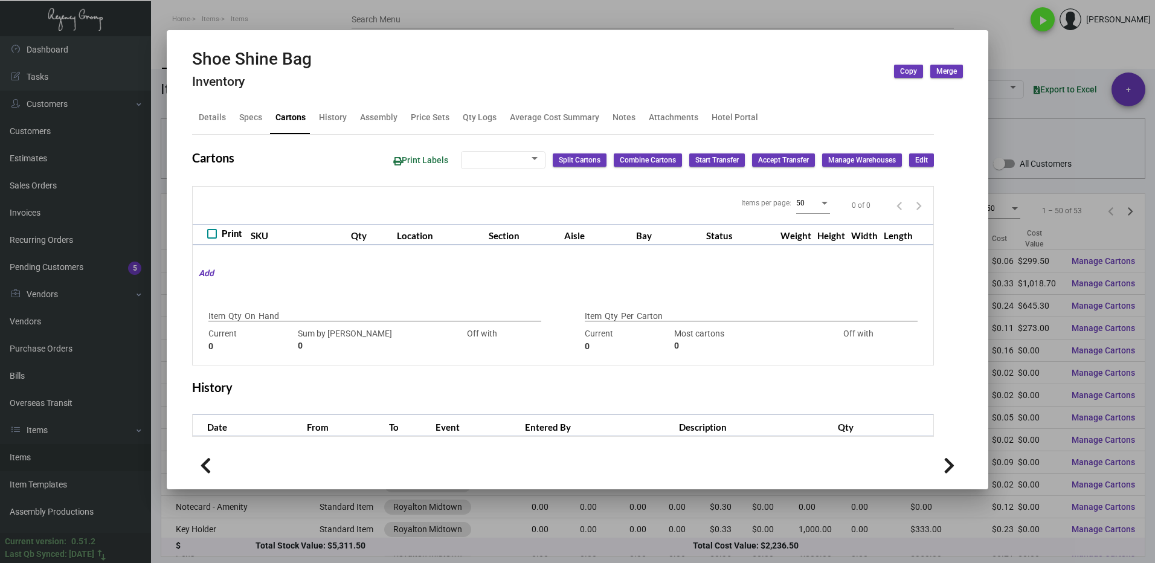
type input "2,700"
type input "2700"
type input "0"
type input "500"
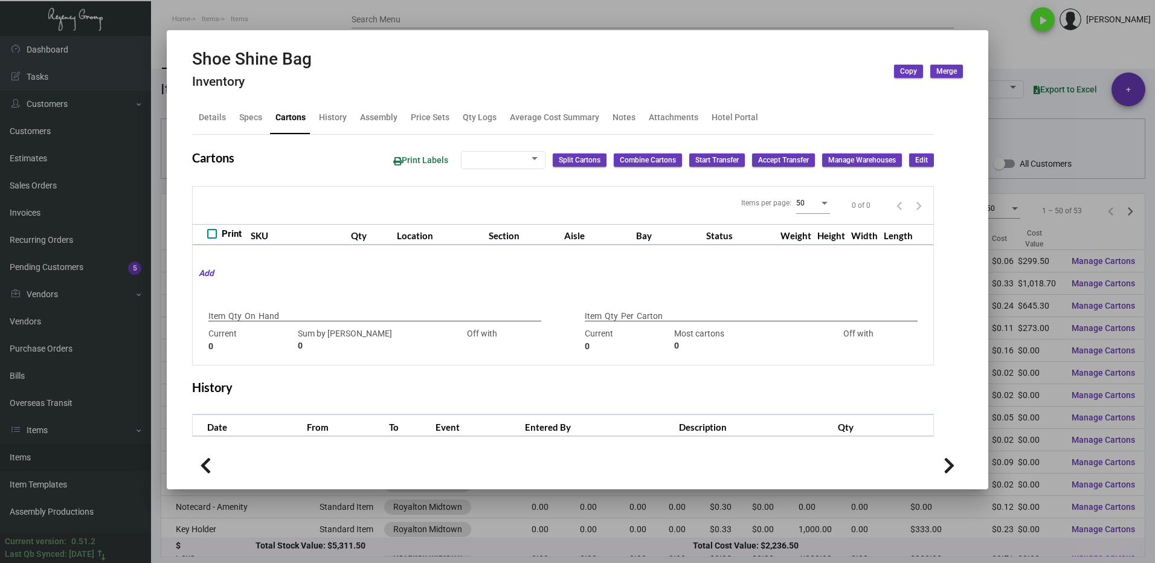
type input "0"
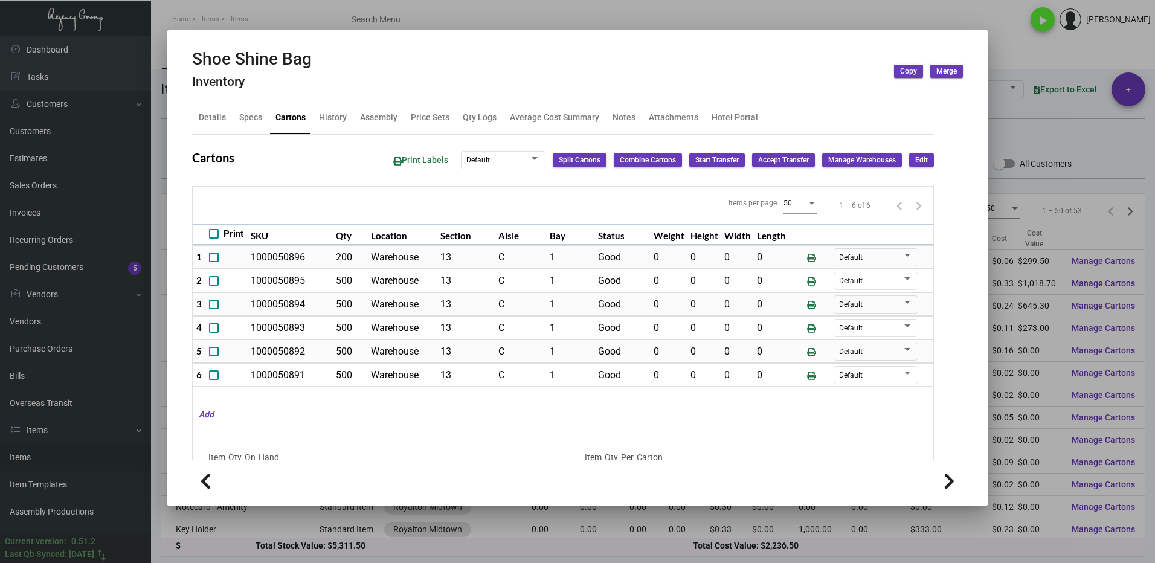
click at [1009, 56] on div at bounding box center [577, 281] width 1155 height 563
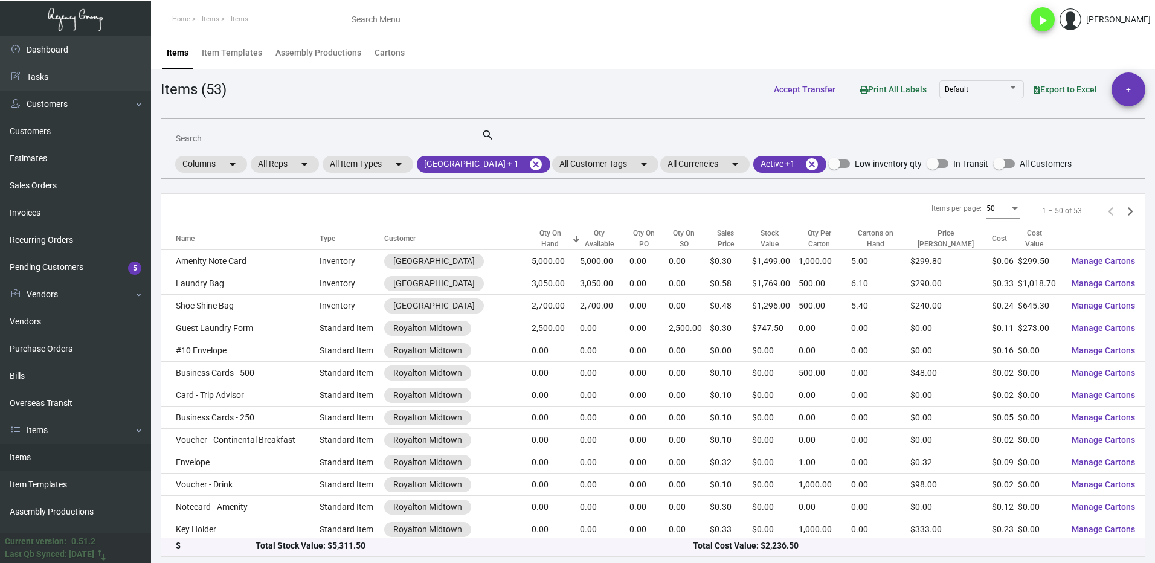
click at [213, 132] on div "Search" at bounding box center [329, 138] width 306 height 19
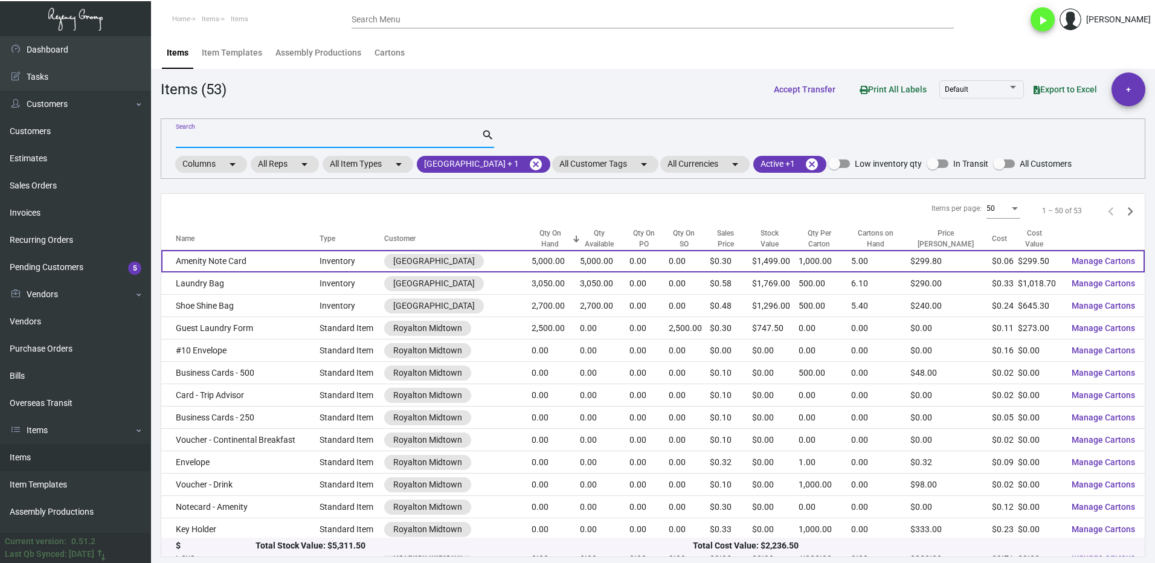
click at [254, 255] on td "Amenity Note Card" at bounding box center [240, 261] width 158 height 22
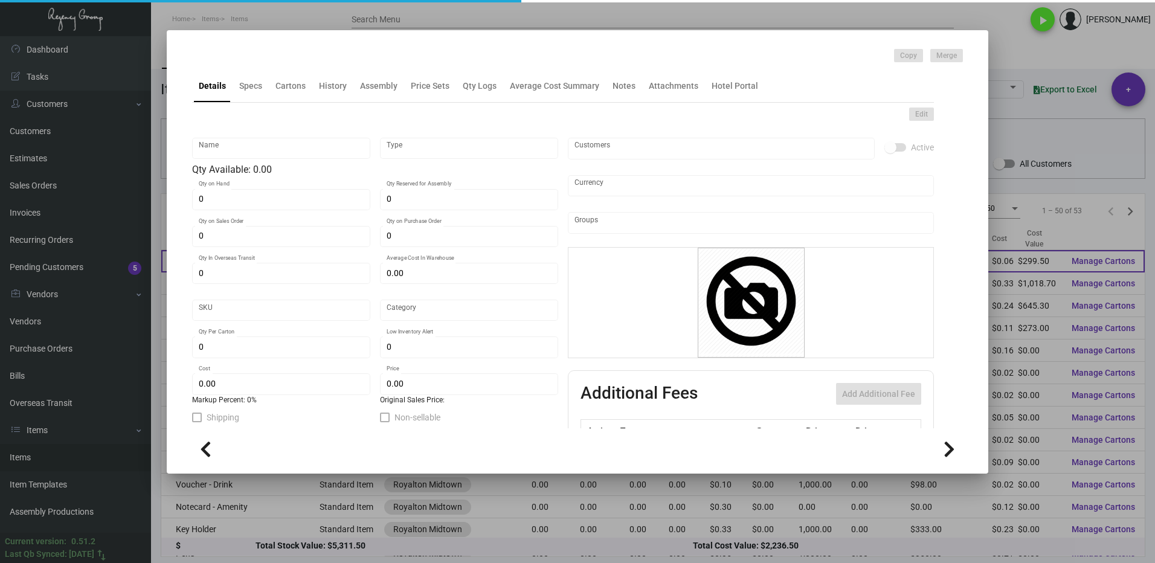
type input "Amenity Note Card"
type input "Inventory"
type input "5,000"
type input "$ 0.0599"
type input "Standard"
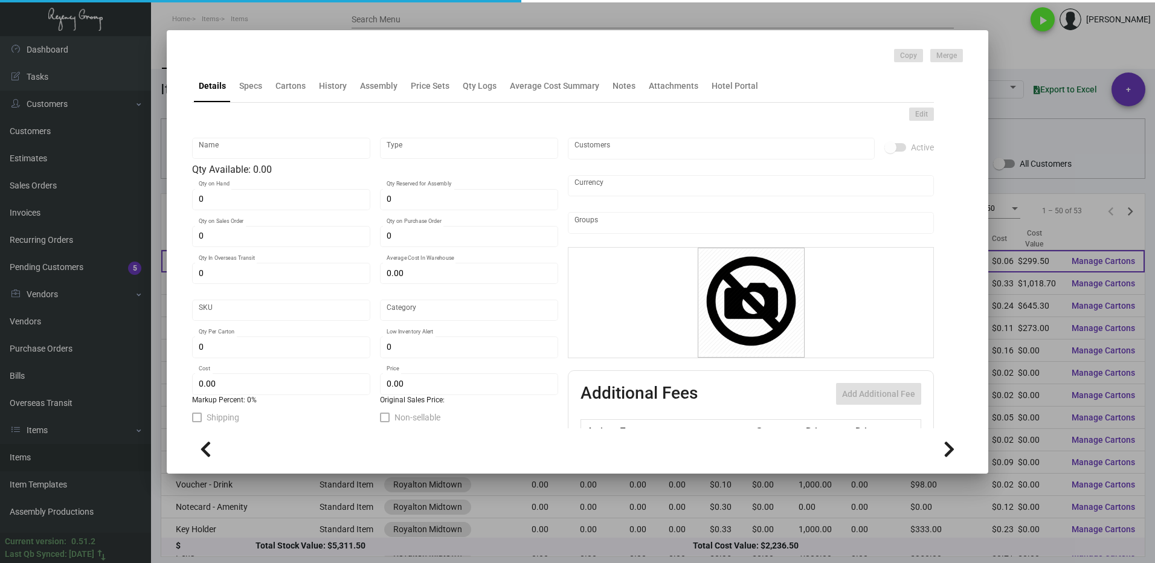
type input "1,000"
type input "$ 0.0599"
type input "$ 0.2998"
checkbox input "true"
type input "United States Dollar $"
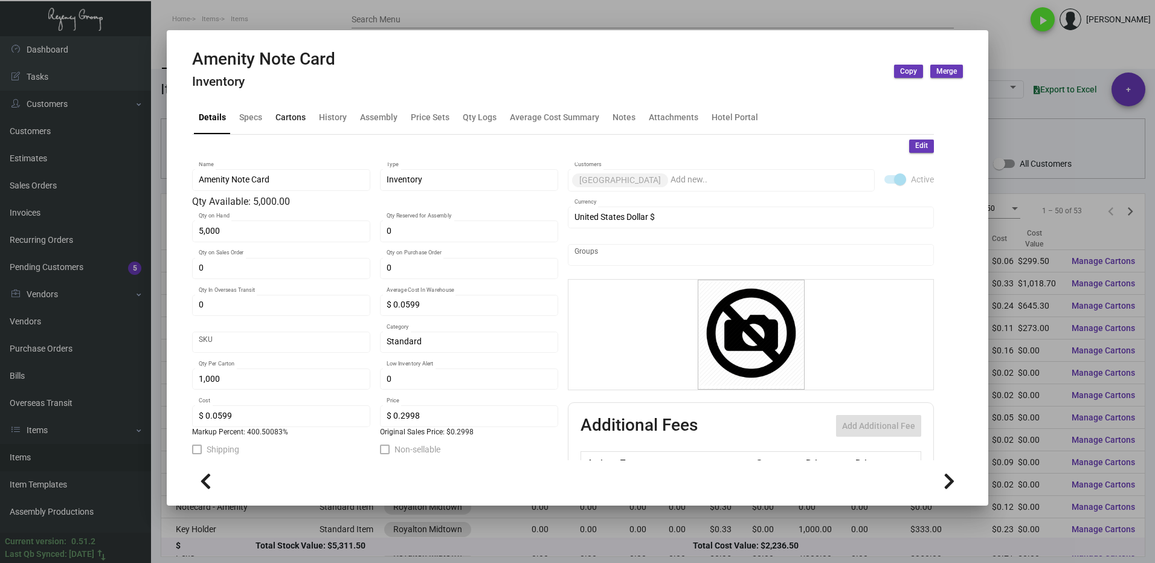
click at [290, 122] on div "Cartons" at bounding box center [290, 117] width 30 height 13
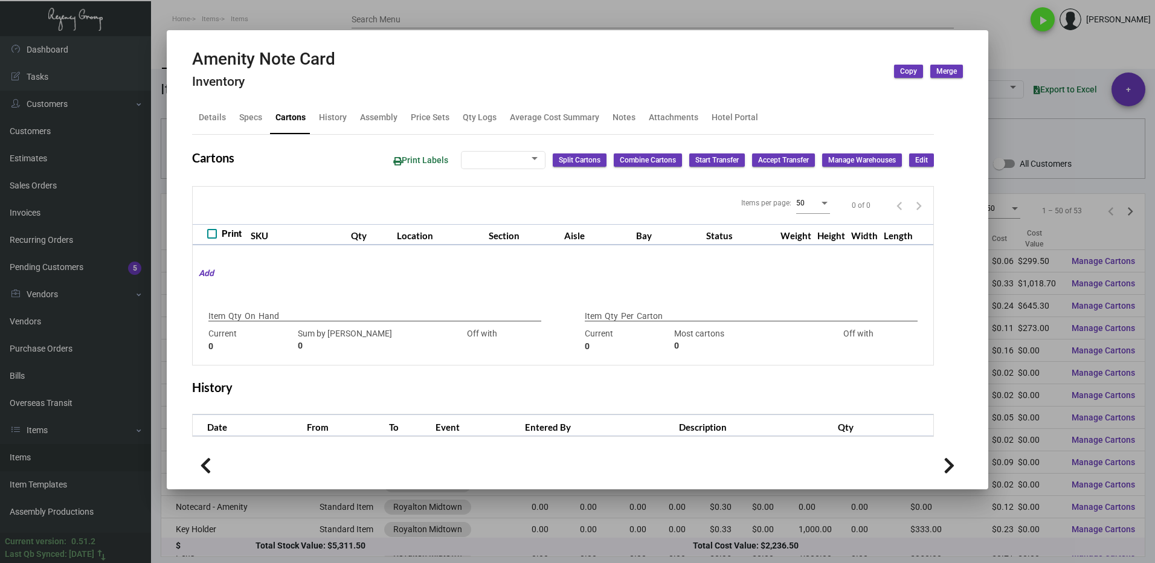
type input "5,000"
type input "5000"
type input "0"
type input "1,000"
type input "3000"
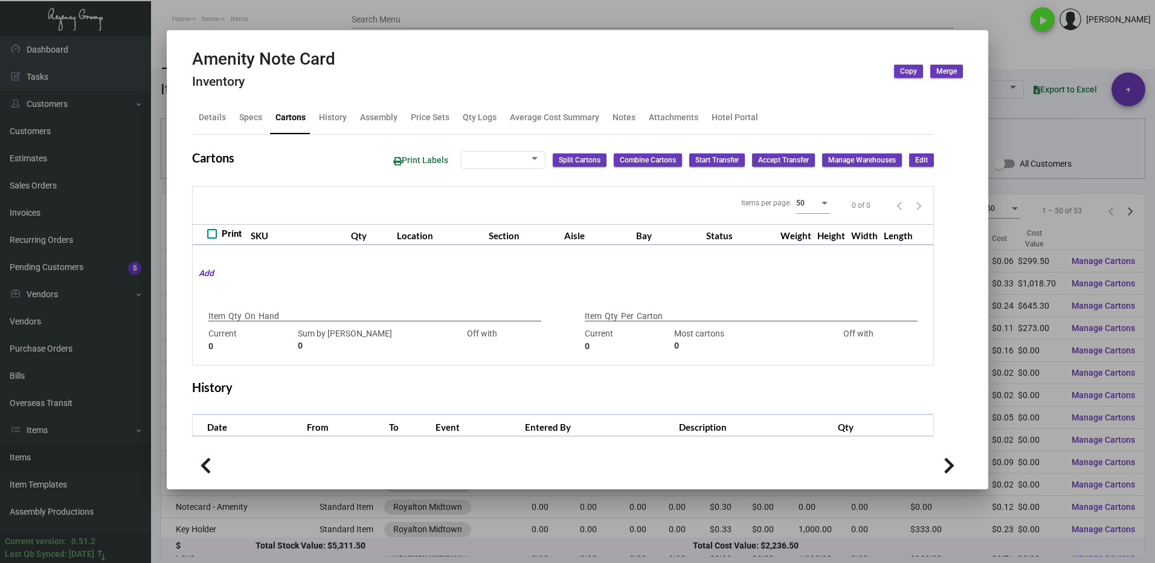
type input "-2000"
